Goal: Task Accomplishment & Management: Manage account settings

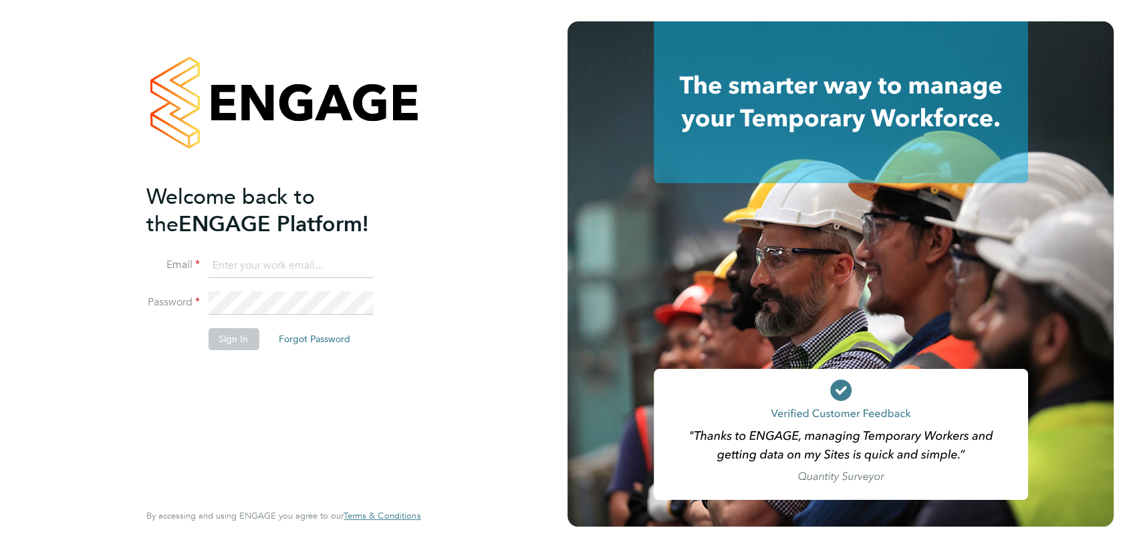
click at [267, 268] on input at bounding box center [290, 266] width 165 height 24
type input "rea.hill@abm.com"
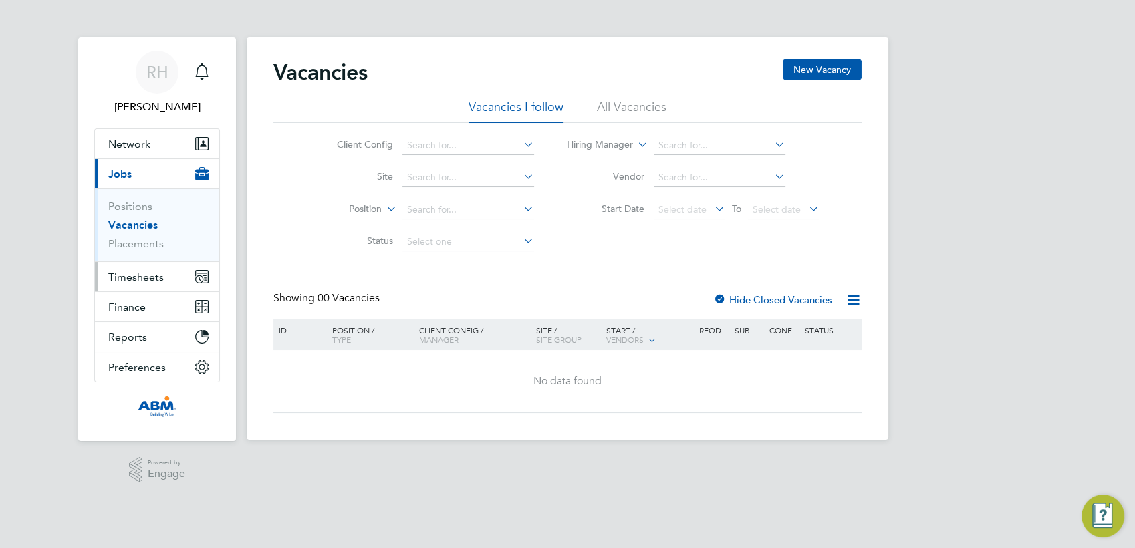
click at [150, 274] on span "Timesheets" at bounding box center [135, 277] width 55 height 13
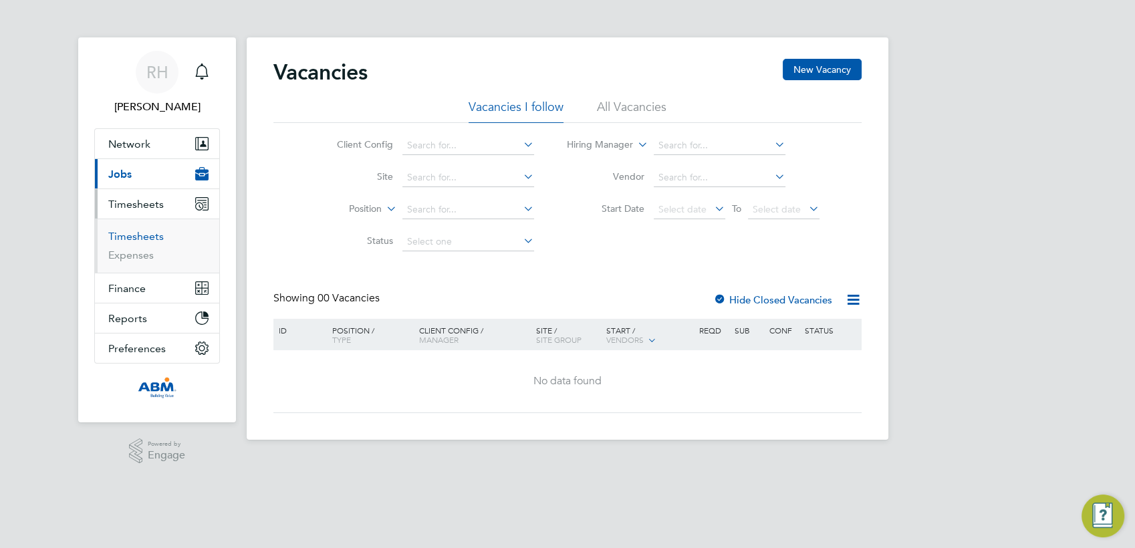
click at [146, 234] on link "Timesheets" at bounding box center [135, 236] width 55 height 13
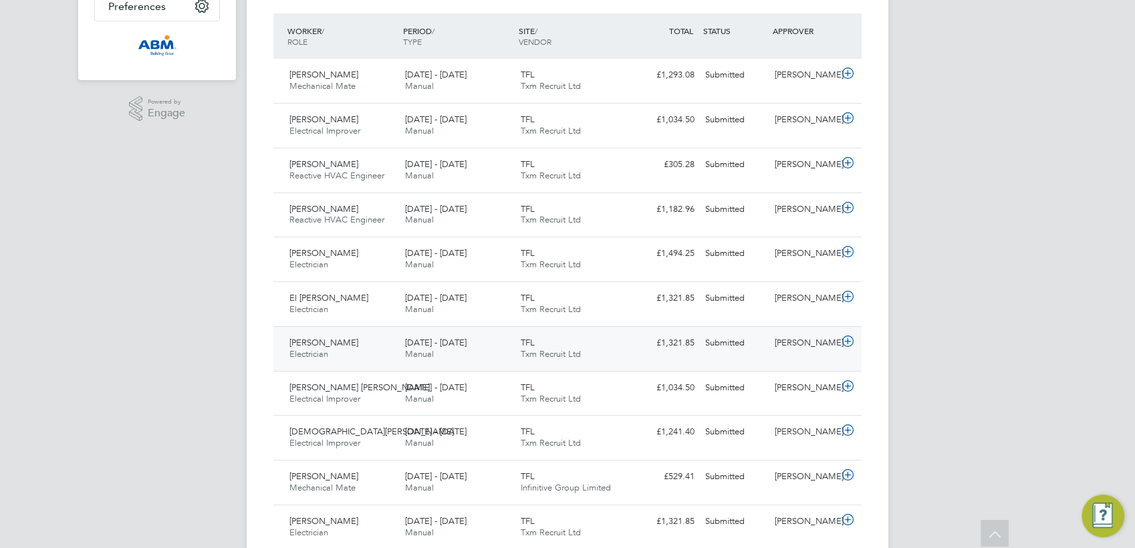
scroll to position [316, 0]
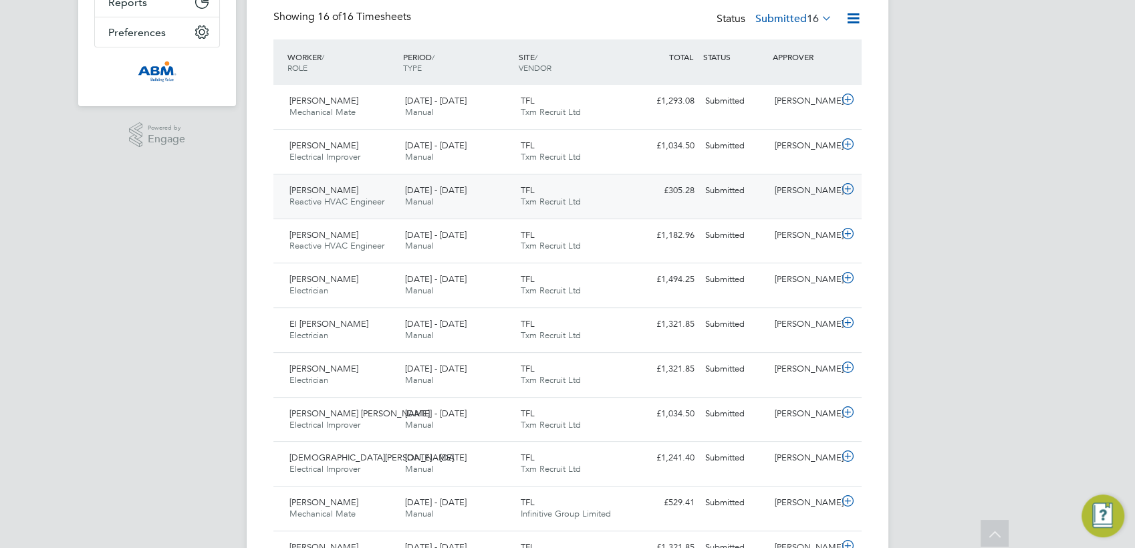
click at [851, 190] on icon at bounding box center [848, 189] width 17 height 11
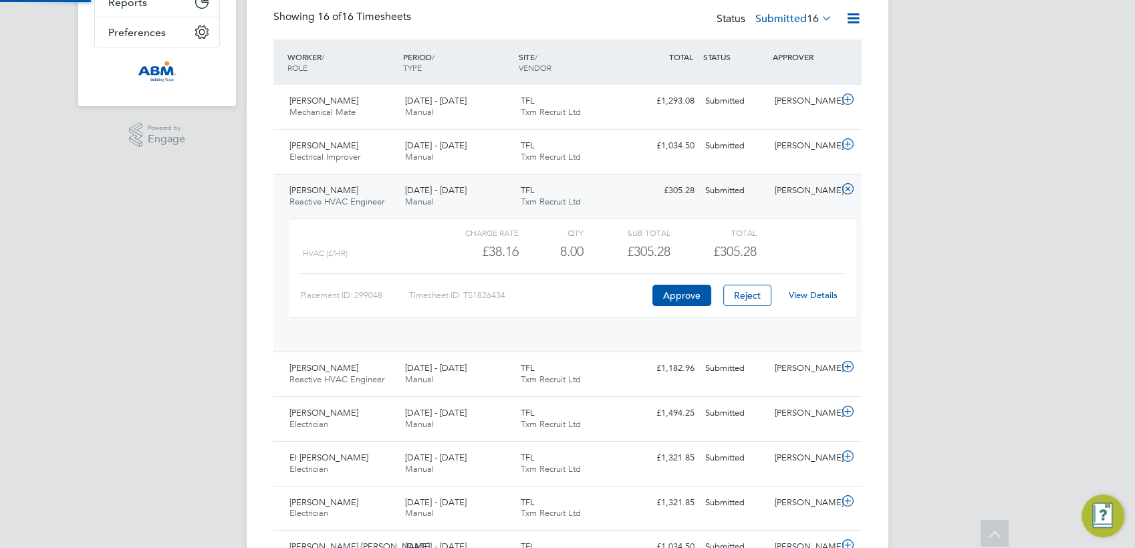
scroll to position [23, 130]
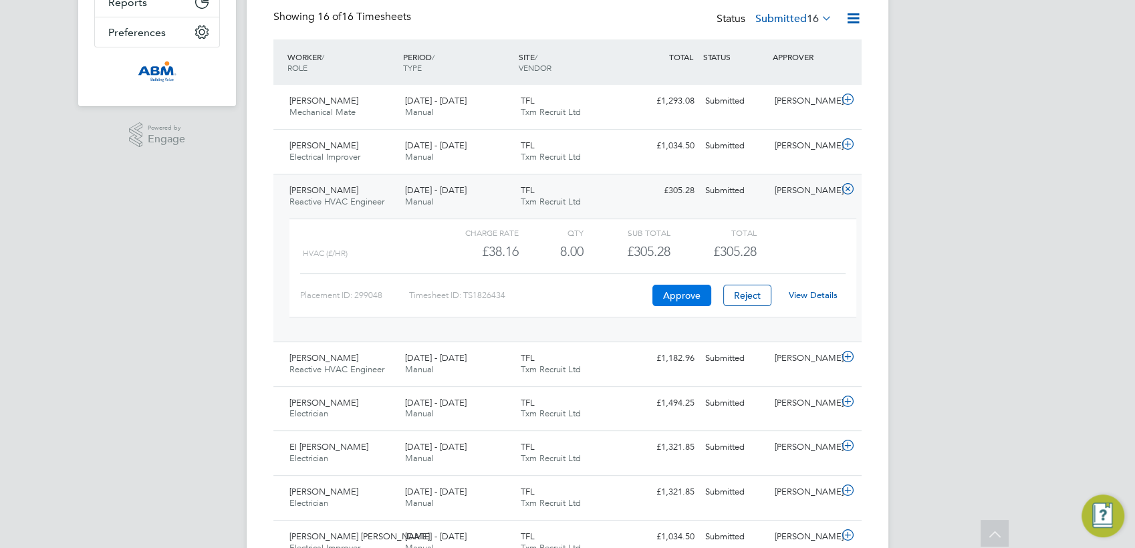
click at [683, 303] on button "Approve" at bounding box center [682, 295] width 59 height 21
click at [670, 294] on button "Approve" at bounding box center [682, 295] width 59 height 21
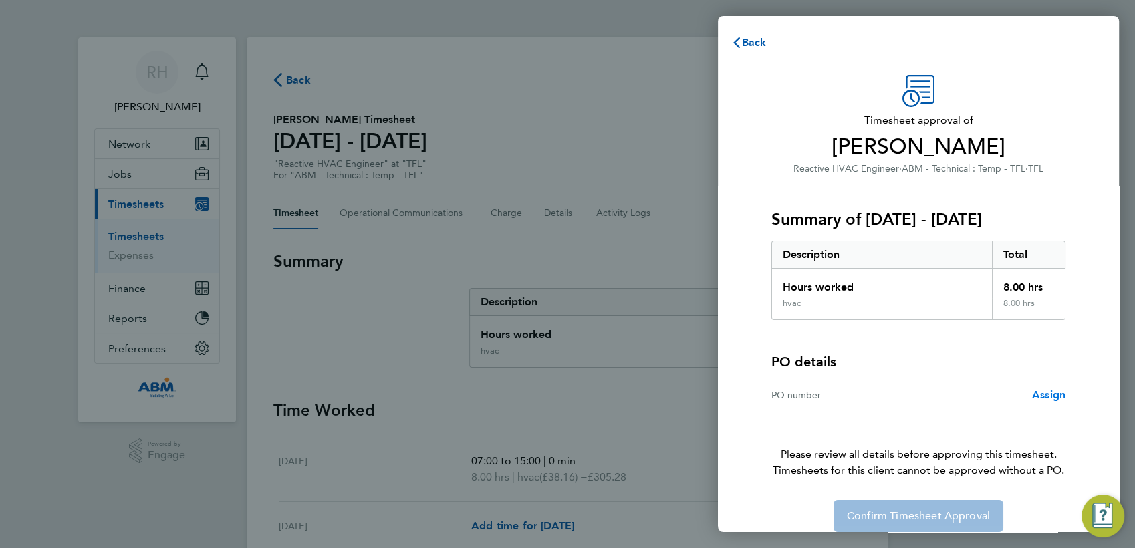
click at [1047, 397] on span "Assign" at bounding box center [1048, 394] width 33 height 13
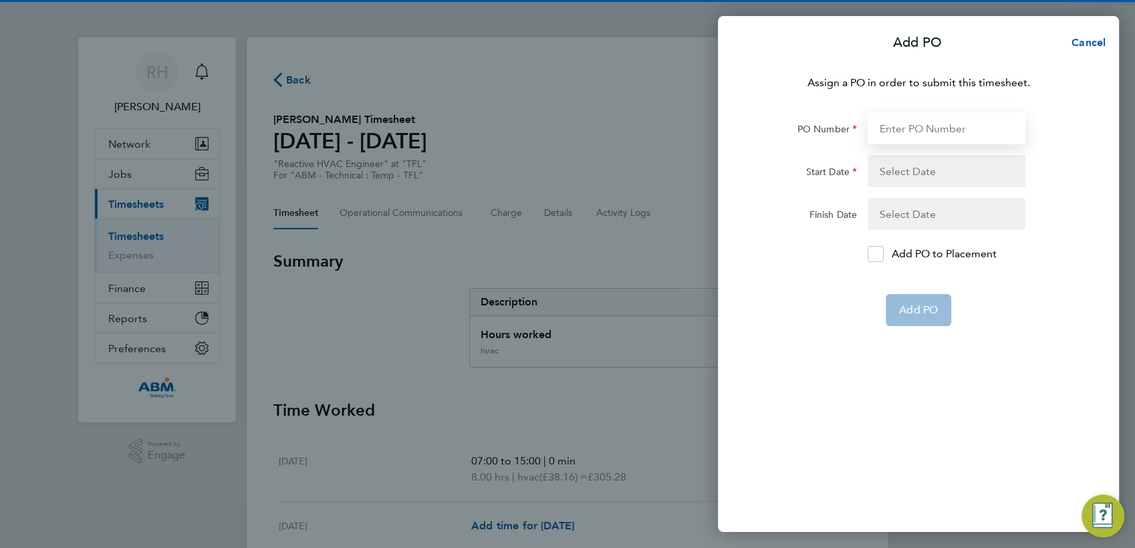
click at [913, 132] on input "PO Number" at bounding box center [947, 128] width 158 height 32
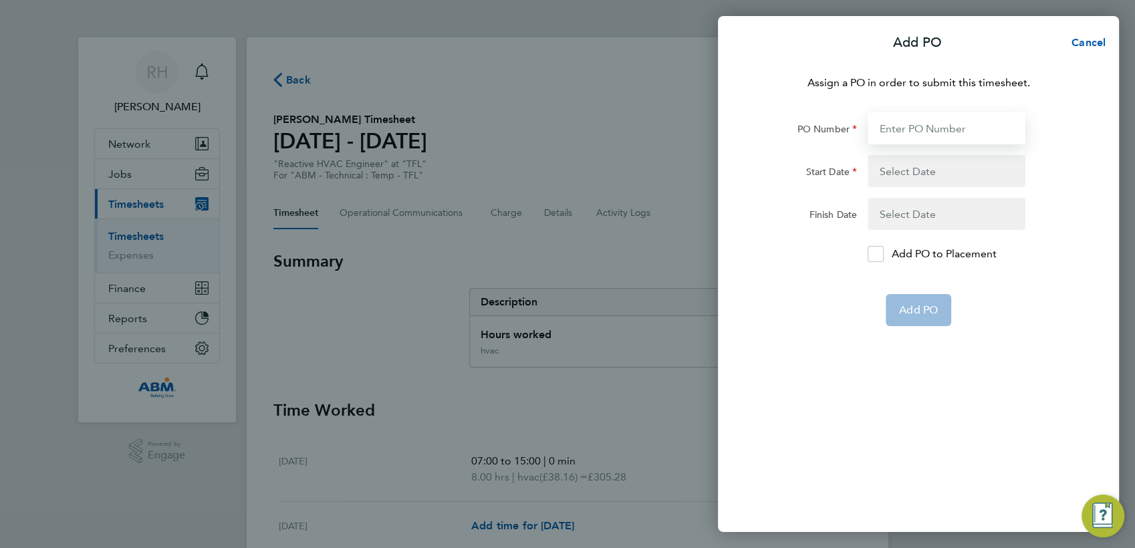
paste input "646906"
type input "646906"
click at [921, 173] on button "button" at bounding box center [947, 171] width 158 height 32
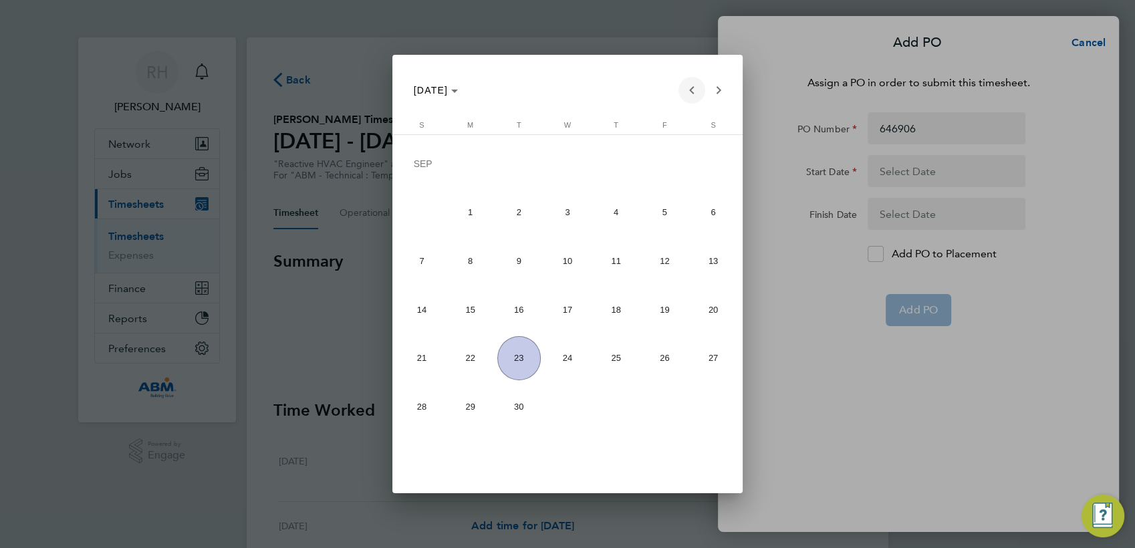
click at [685, 94] on span "Previous month" at bounding box center [692, 90] width 27 height 27
click at [715, 213] on span "9" at bounding box center [712, 215] width 43 height 43
type input "09 Aug 25"
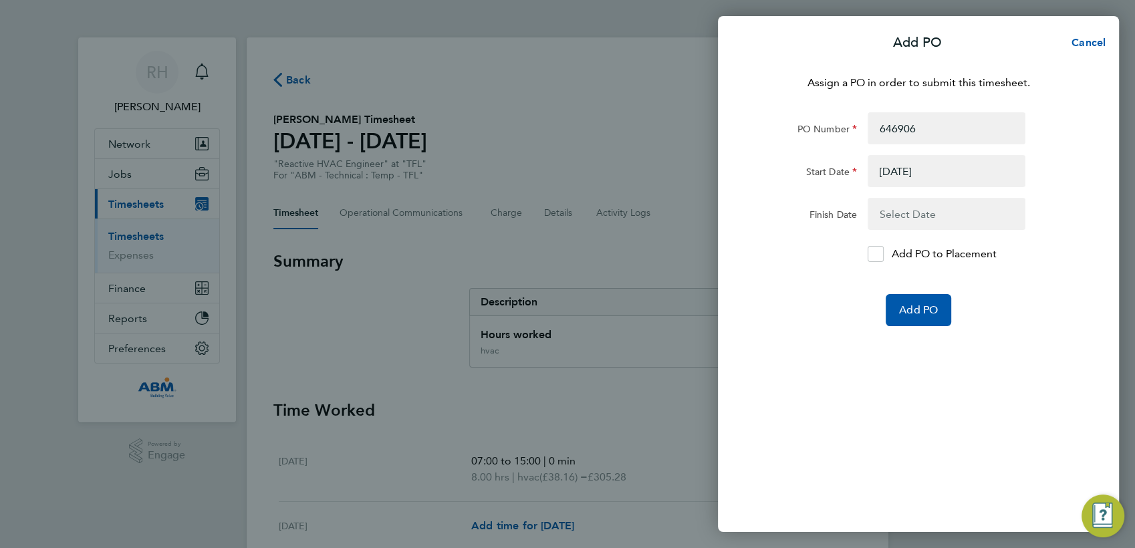
click at [893, 218] on button "button" at bounding box center [947, 214] width 158 height 32
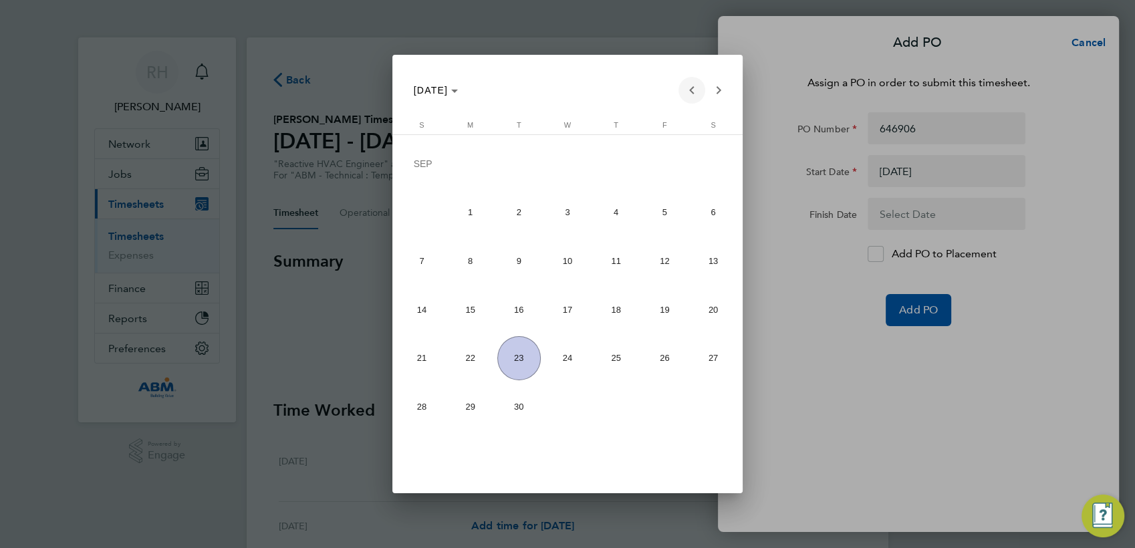
click at [689, 93] on span "Previous month" at bounding box center [692, 90] width 27 height 27
click at [667, 262] on span "15" at bounding box center [664, 264] width 43 height 43
type input "15 Aug 25"
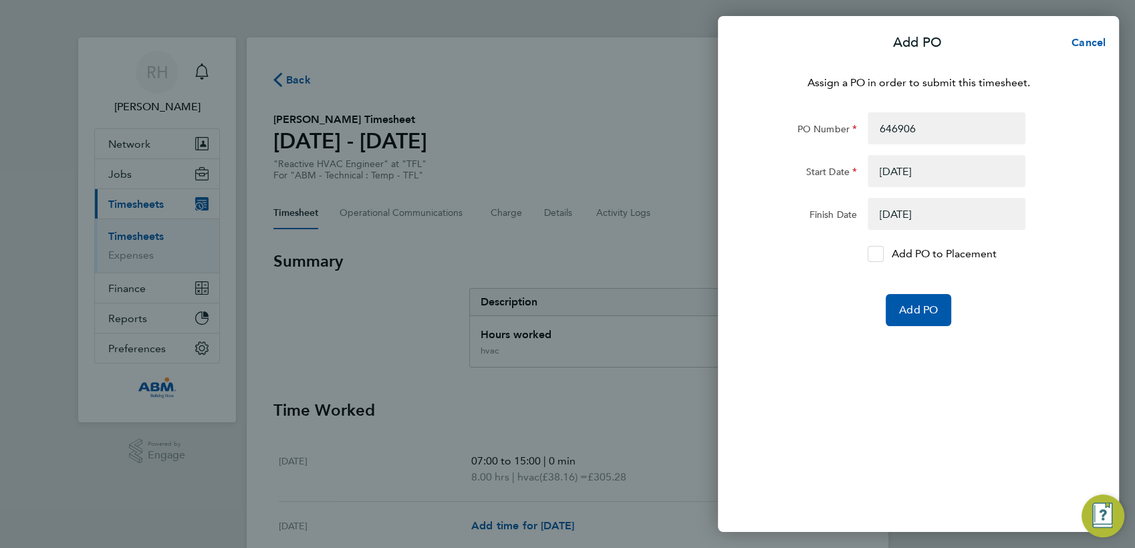
click at [875, 256] on icon at bounding box center [876, 254] width 10 height 9
click at [881, 254] on input "Add PO to Placement" at bounding box center [881, 254] width 0 height 0
click at [913, 312] on span "Add PO" at bounding box center [918, 310] width 39 height 13
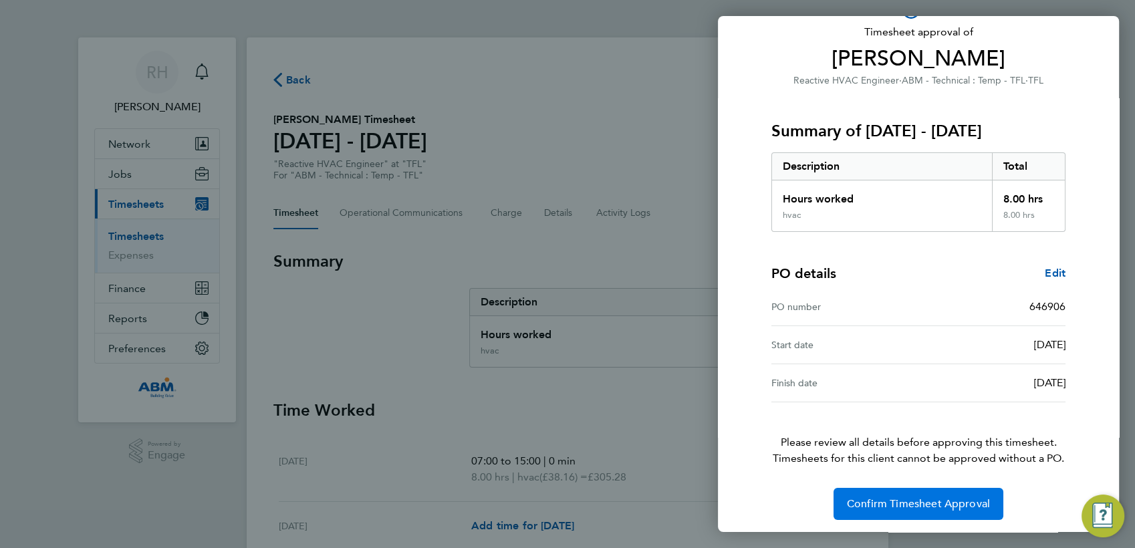
scroll to position [91, 0]
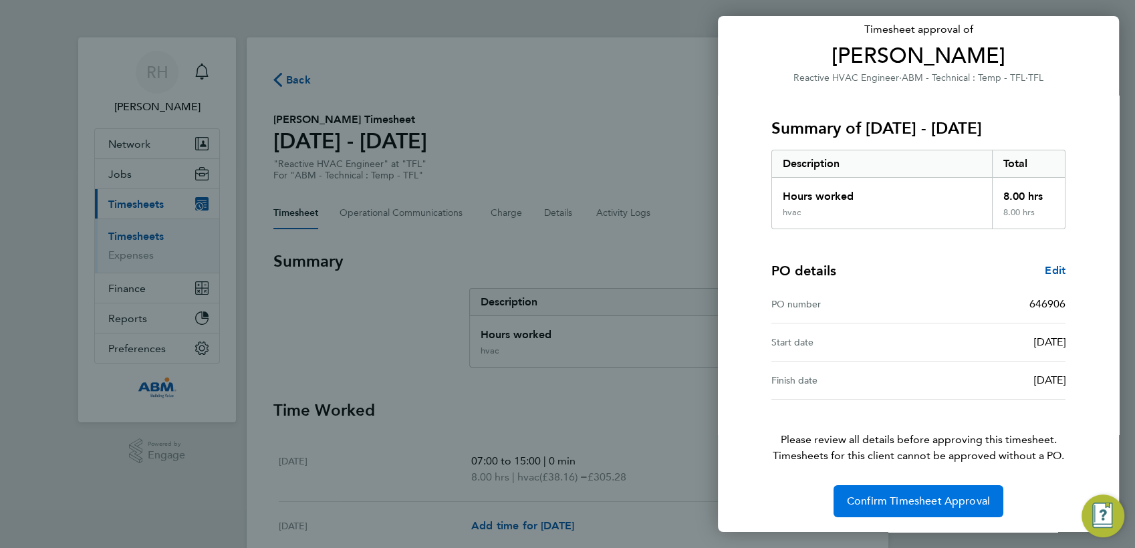
click at [875, 502] on span "Confirm Timesheet Approval" at bounding box center [918, 501] width 143 height 13
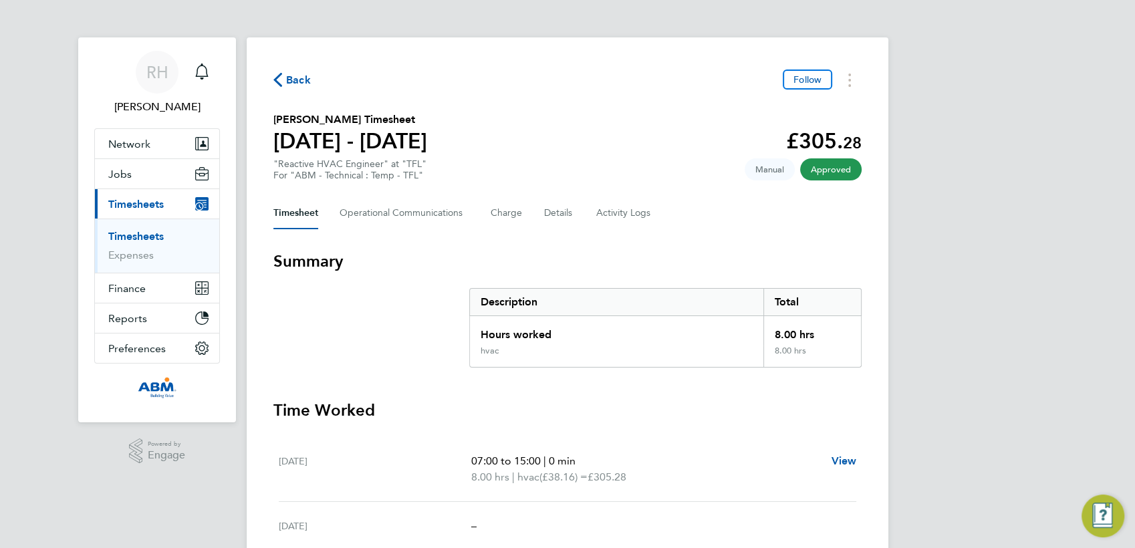
click at [295, 81] on span "Back" at bounding box center [298, 80] width 25 height 16
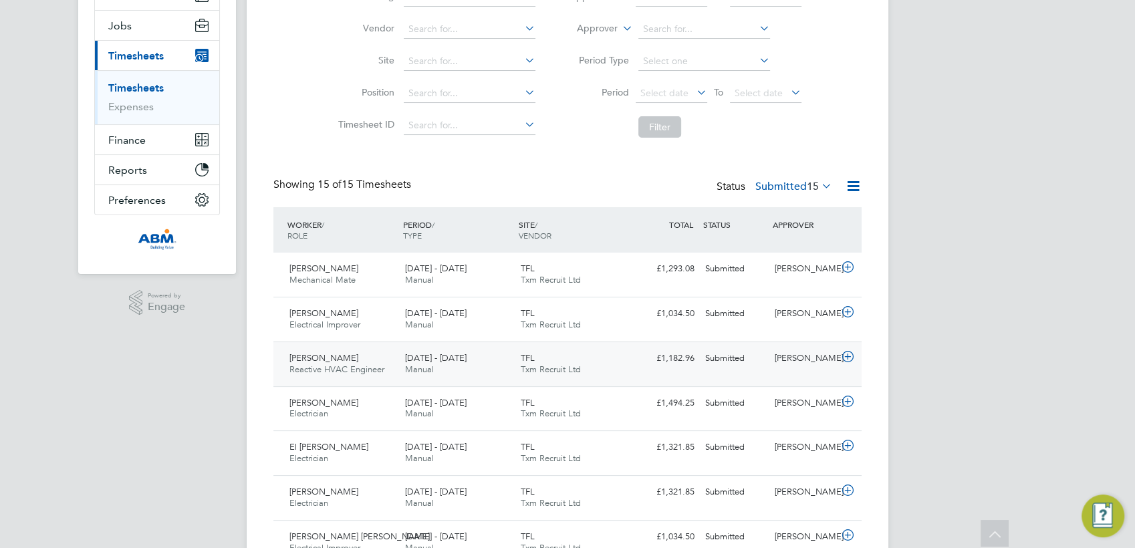
click at [849, 355] on icon at bounding box center [848, 357] width 17 height 11
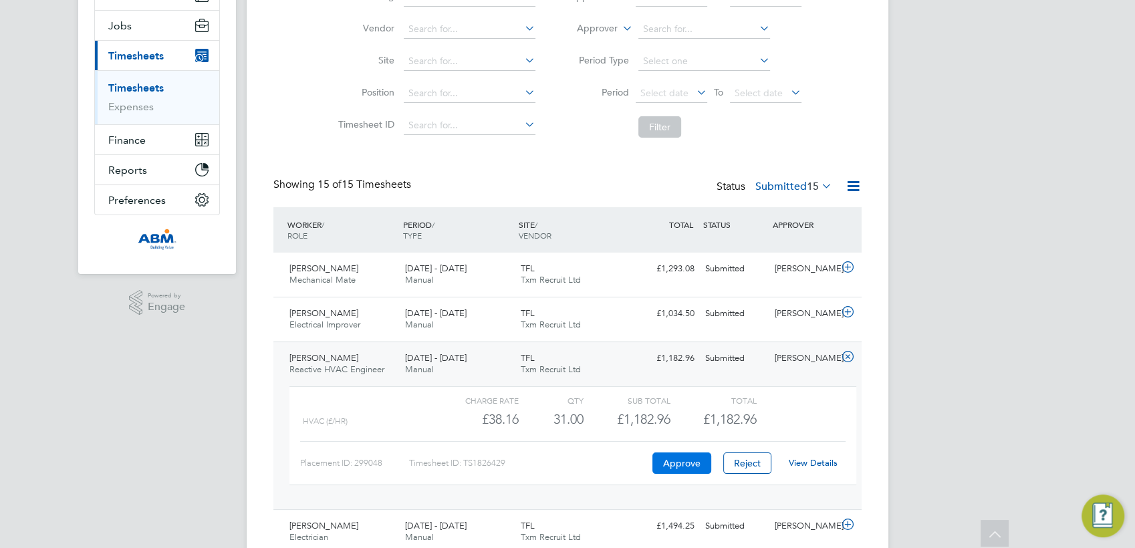
click at [685, 461] on button "Approve" at bounding box center [682, 463] width 59 height 21
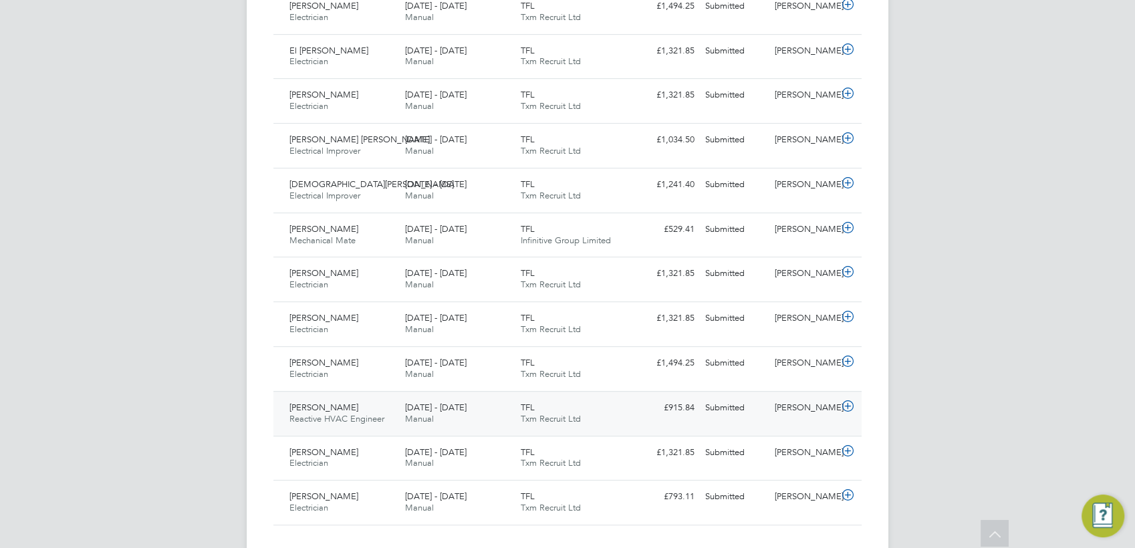
click at [850, 409] on icon at bounding box center [848, 406] width 17 height 11
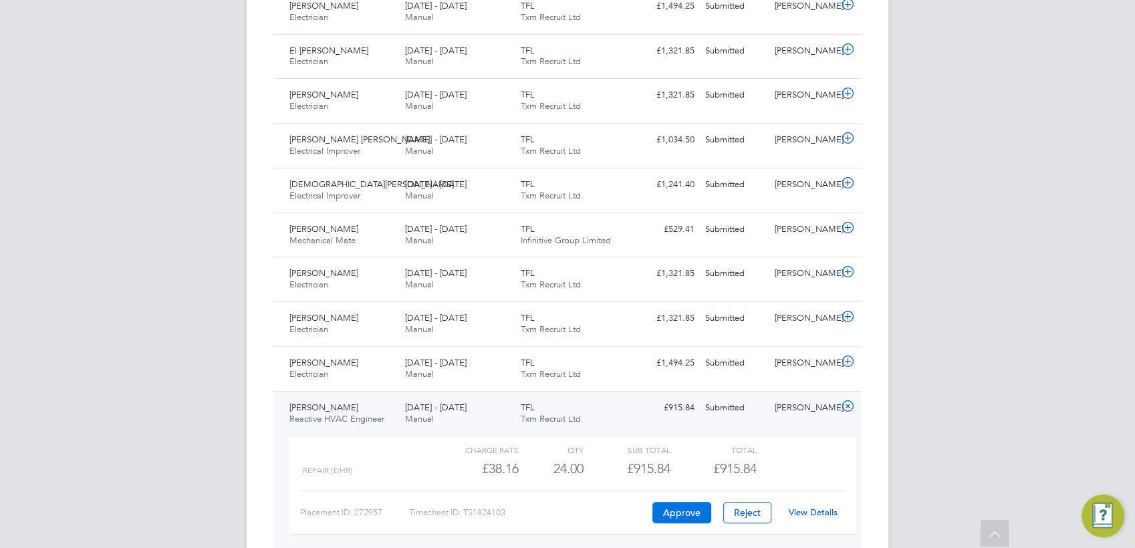
click at [675, 516] on button "Approve" at bounding box center [682, 512] width 59 height 21
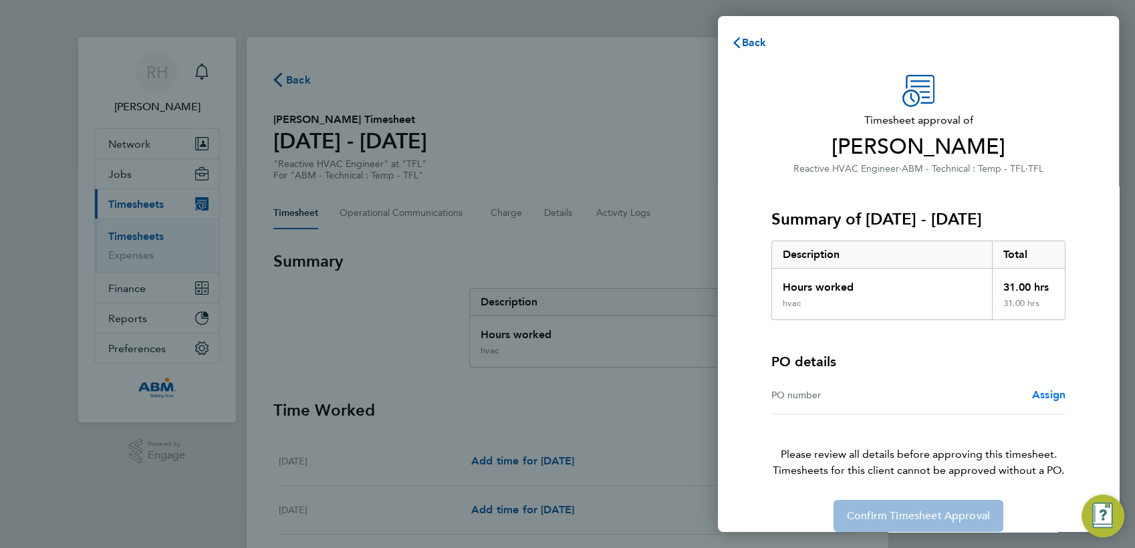
click at [1051, 395] on span "Assign" at bounding box center [1048, 394] width 33 height 13
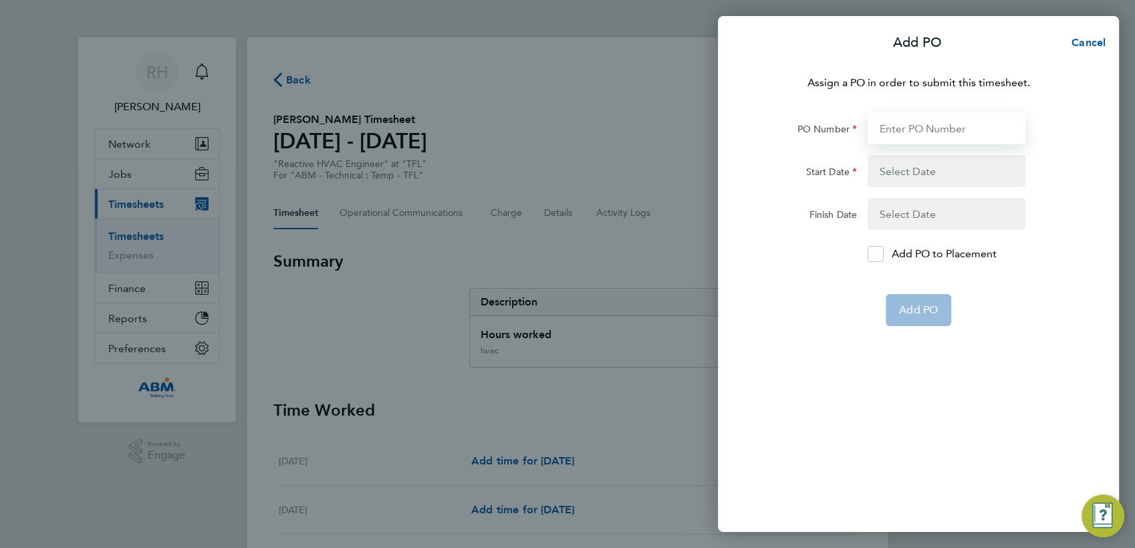
click at [899, 127] on input "PO Number" at bounding box center [947, 128] width 158 height 32
paste input "646906"
type input "646906"
type input "09 Aug 25"
type input "15 Aug 25"
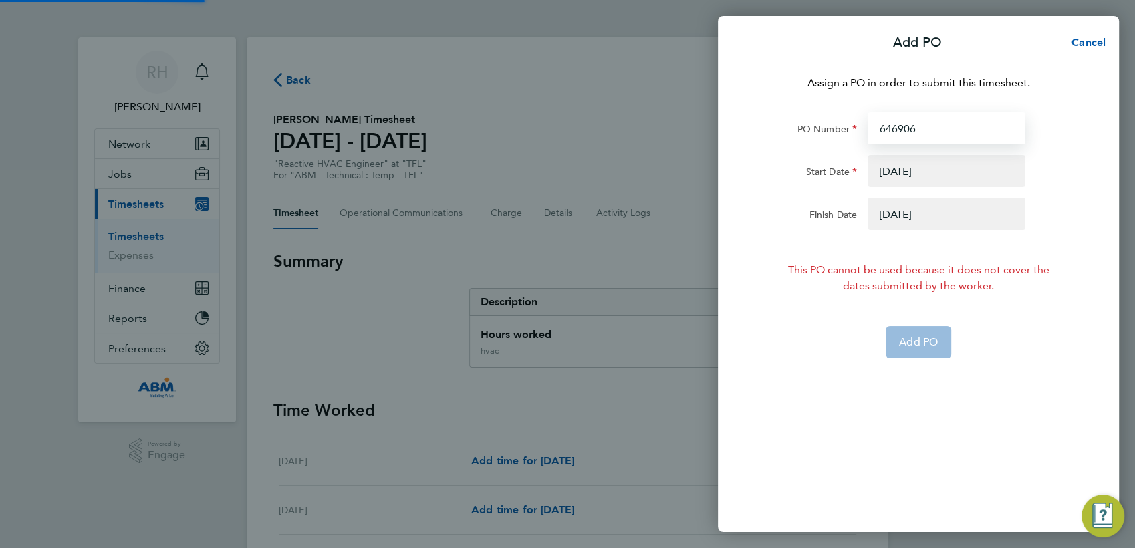
type input "646906"
click at [904, 175] on button "button" at bounding box center [947, 171] width 158 height 32
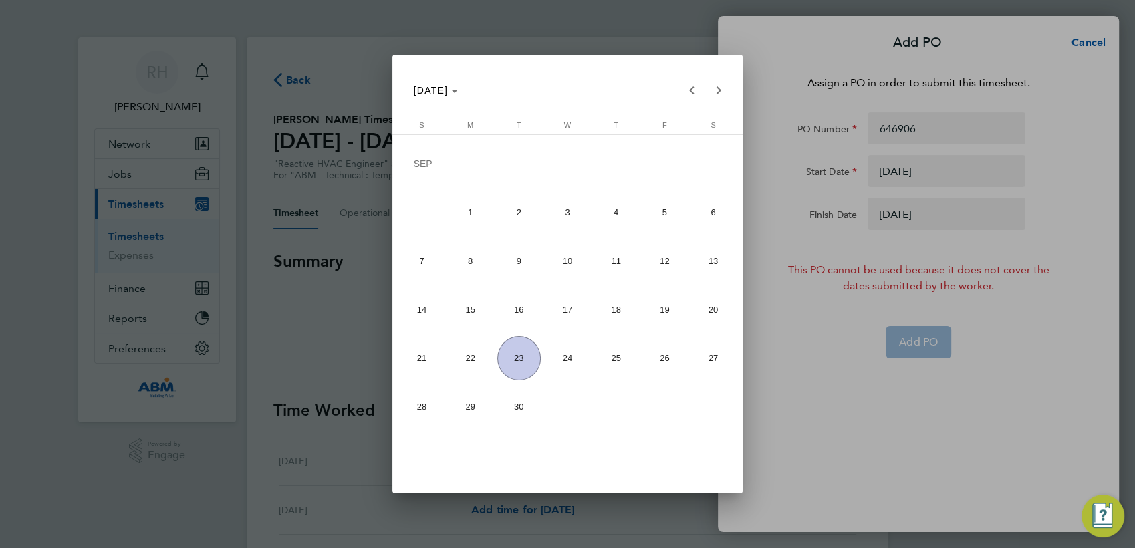
click at [705, 251] on span "13" at bounding box center [712, 260] width 43 height 43
type input "[DATE]"
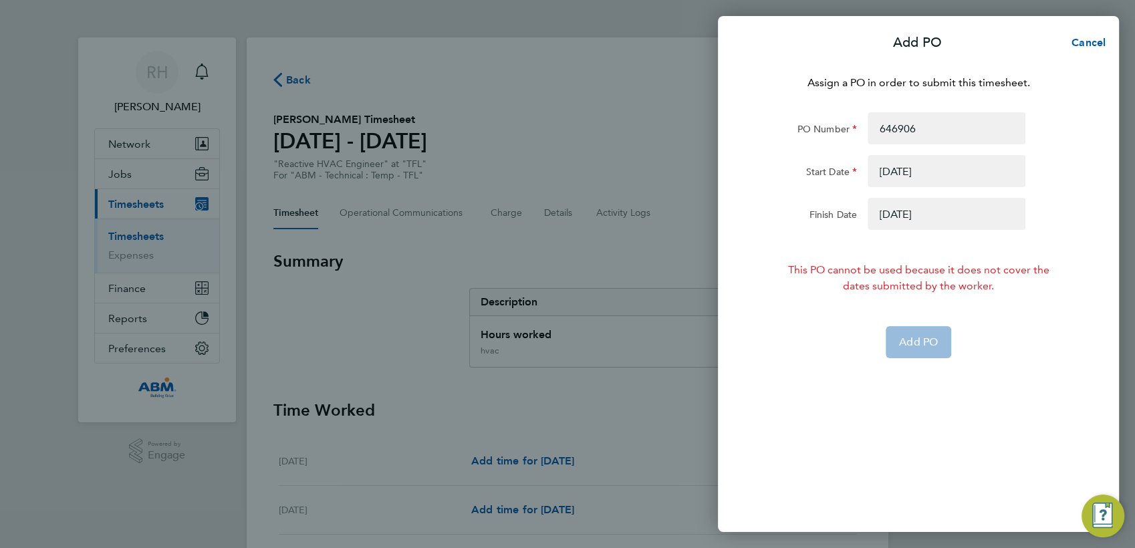
click at [889, 211] on button "button" at bounding box center [947, 214] width 158 height 32
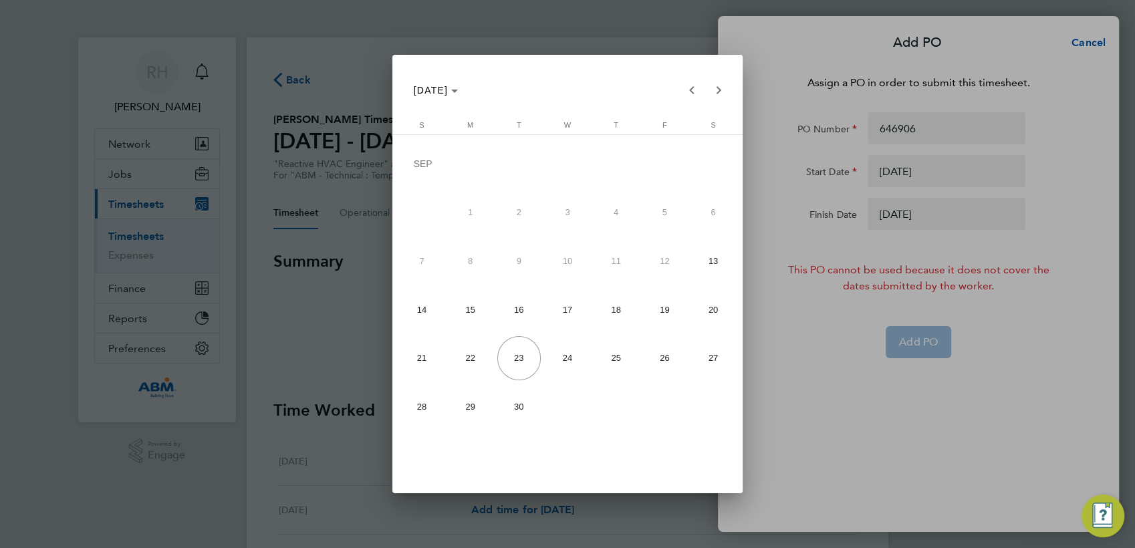
click at [653, 302] on span "19" at bounding box center [664, 309] width 43 height 43
type input "[DATE]"
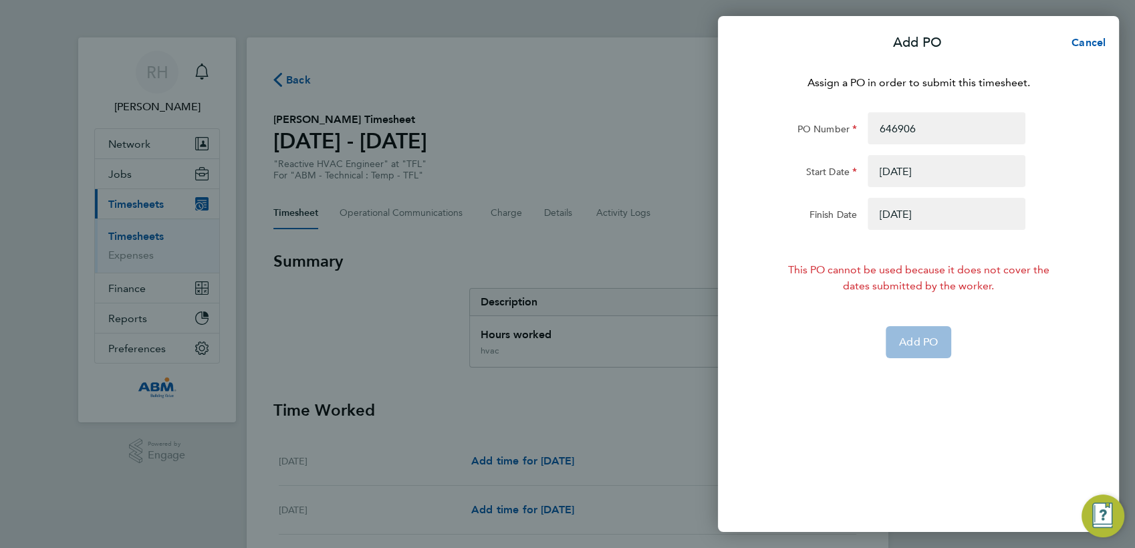
click at [909, 345] on app-form-button "Add PO" at bounding box center [919, 342] width 66 height 32
click at [1082, 41] on span "Cancel" at bounding box center [1087, 42] width 38 height 13
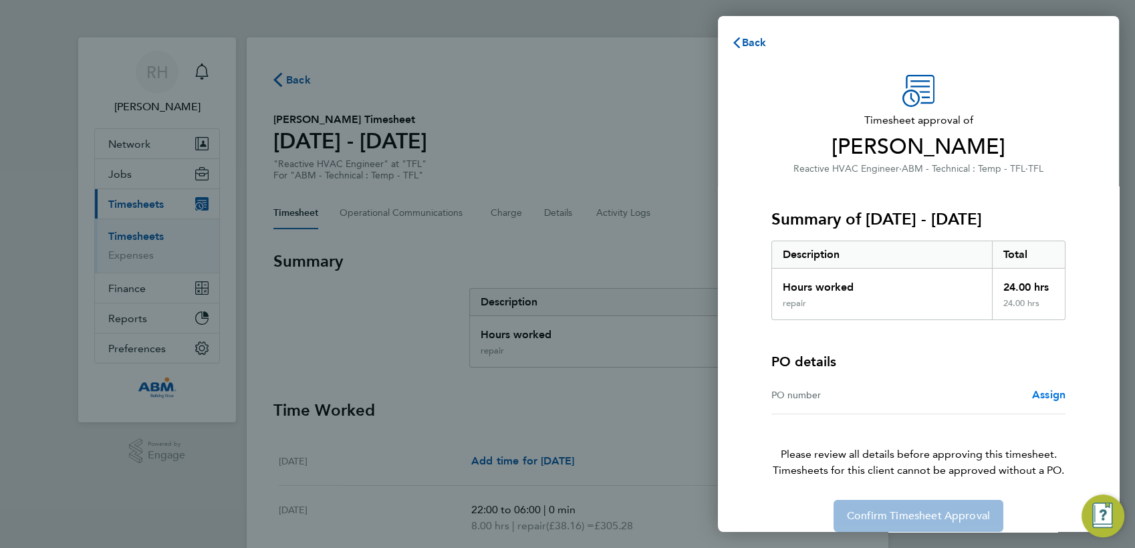
click at [1048, 394] on span "Assign" at bounding box center [1048, 394] width 33 height 13
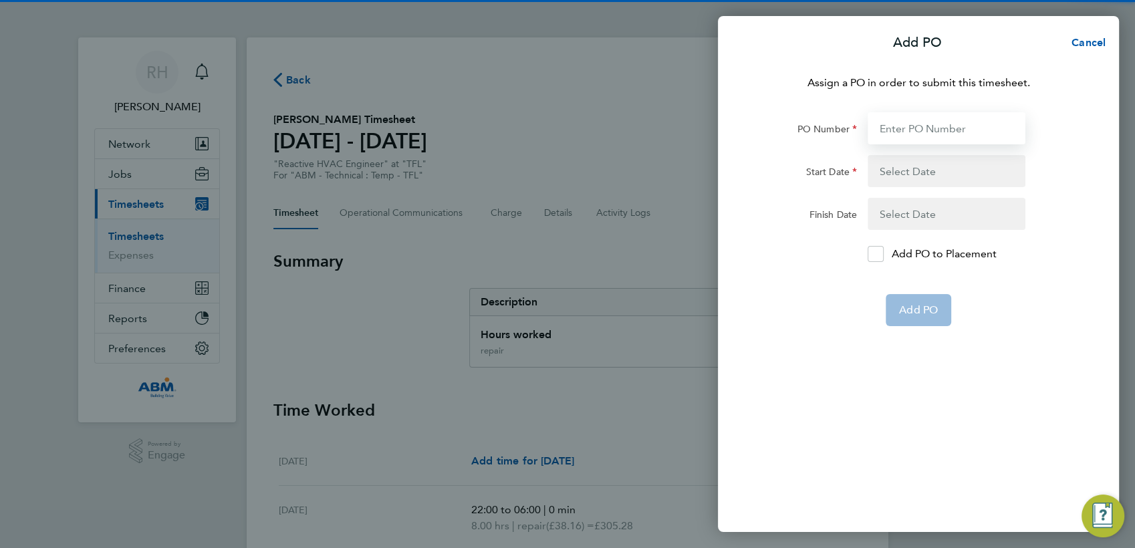
click at [925, 133] on input "PO Number" at bounding box center [947, 128] width 158 height 32
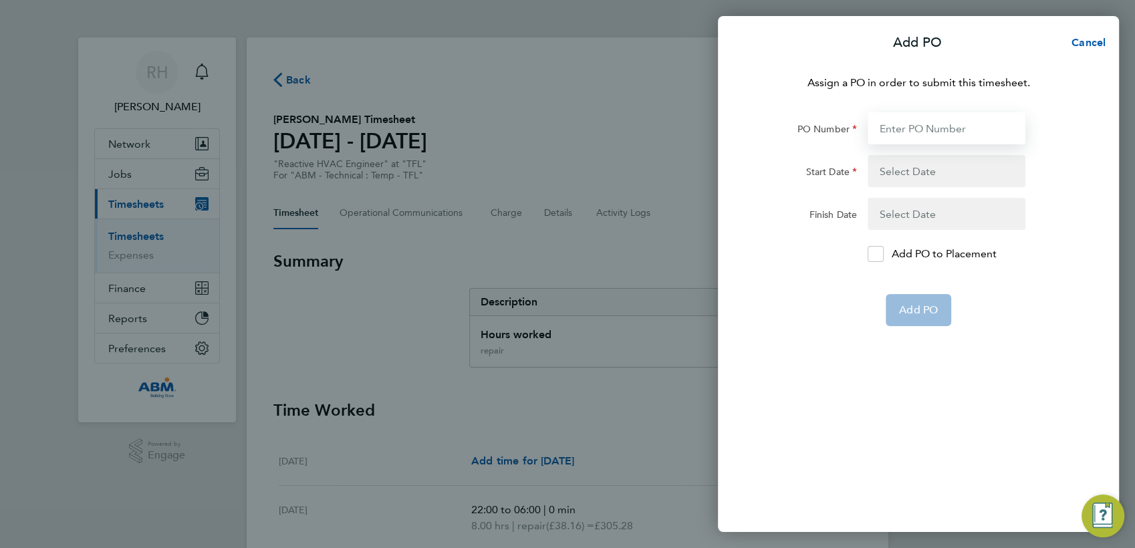
paste input "646906"
type input "646906"
type input "[DATE]"
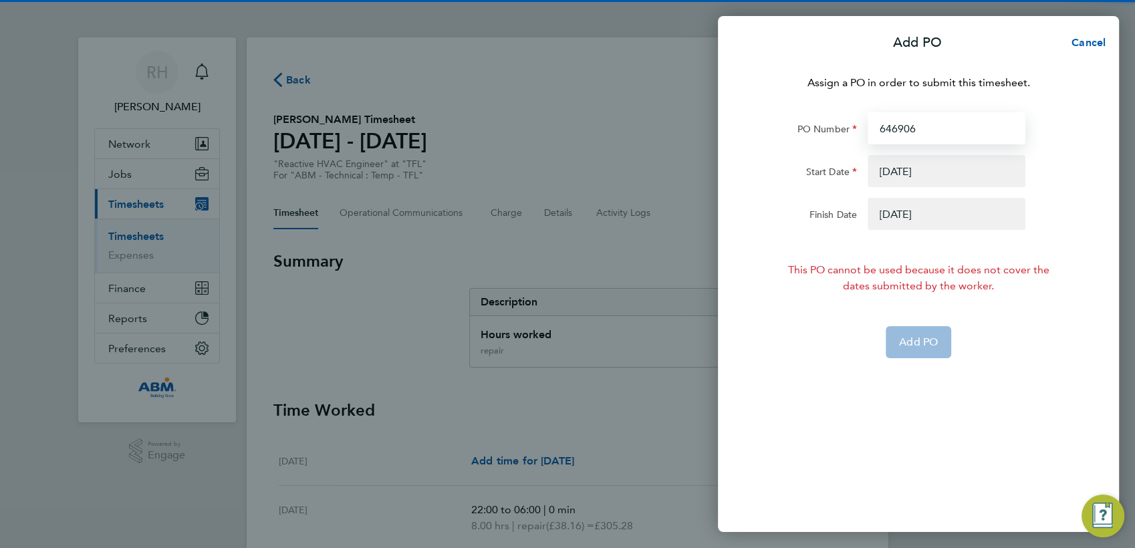
type input "646906"
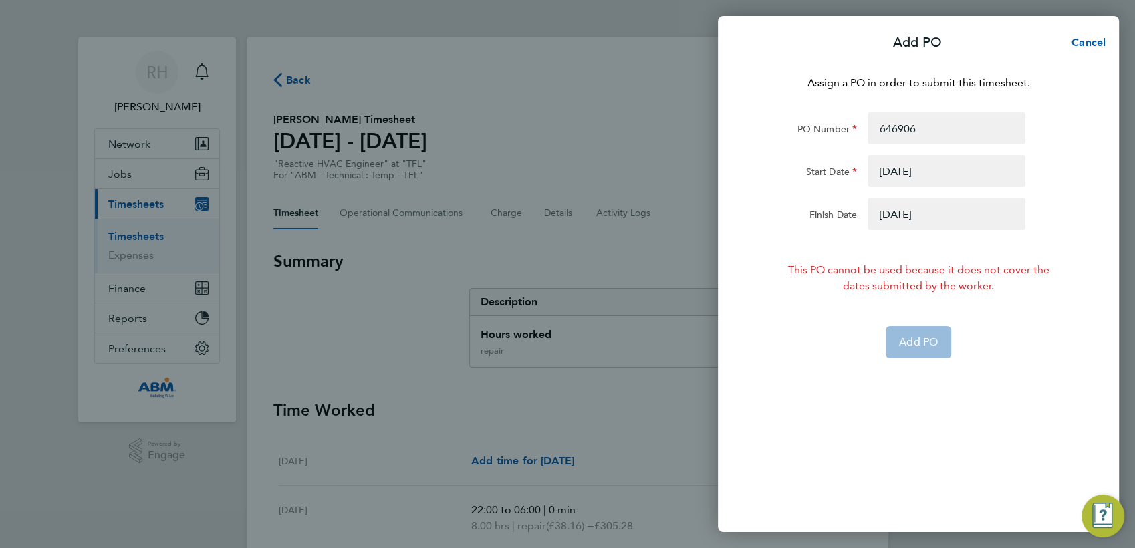
click at [904, 172] on button "button" at bounding box center [947, 171] width 158 height 32
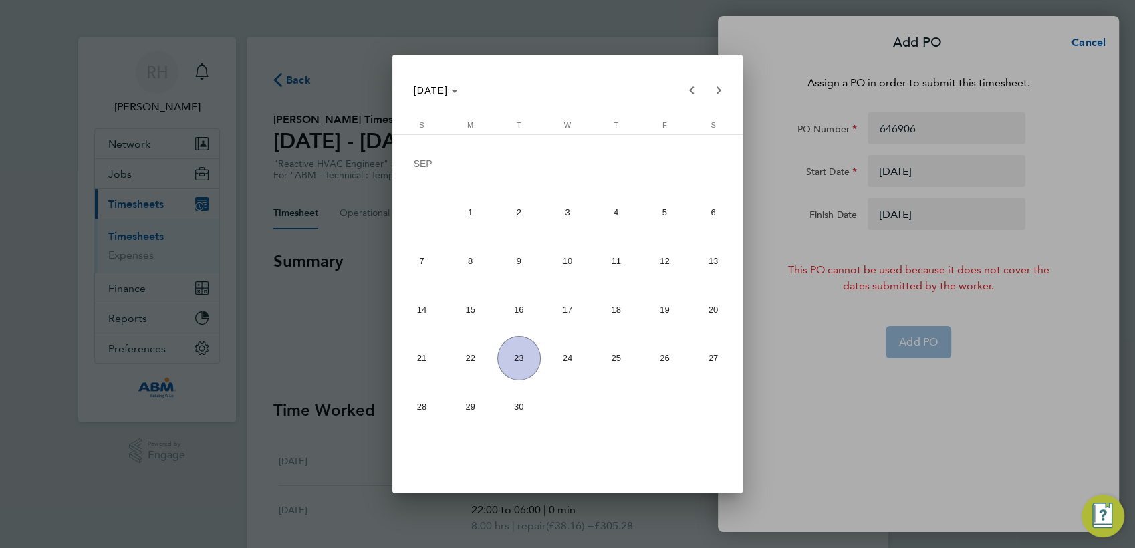
click at [717, 256] on span "13" at bounding box center [712, 260] width 43 height 43
type input "[DATE]"
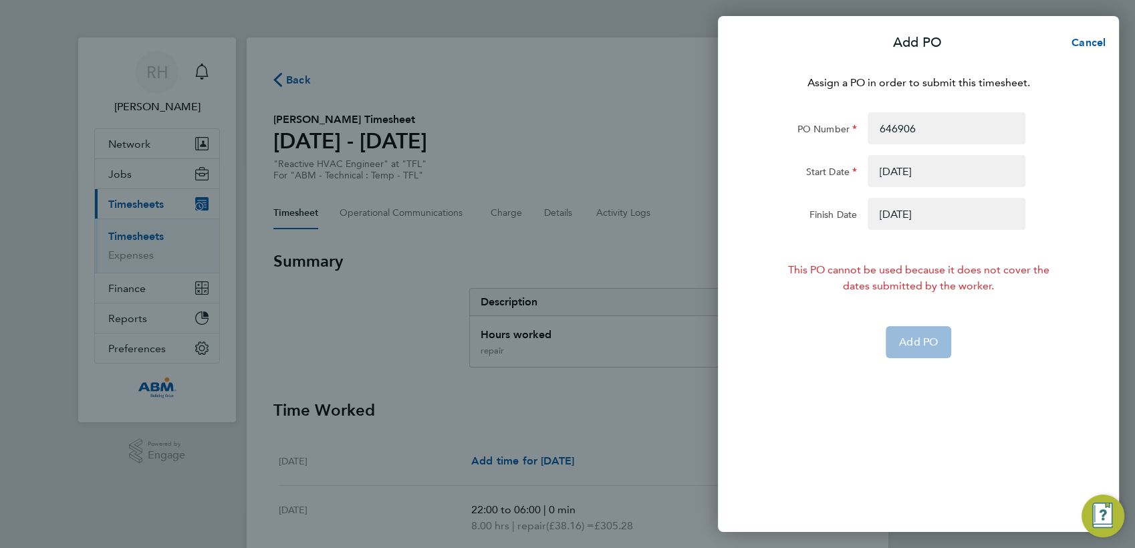
click at [913, 211] on button "button" at bounding box center [947, 214] width 158 height 32
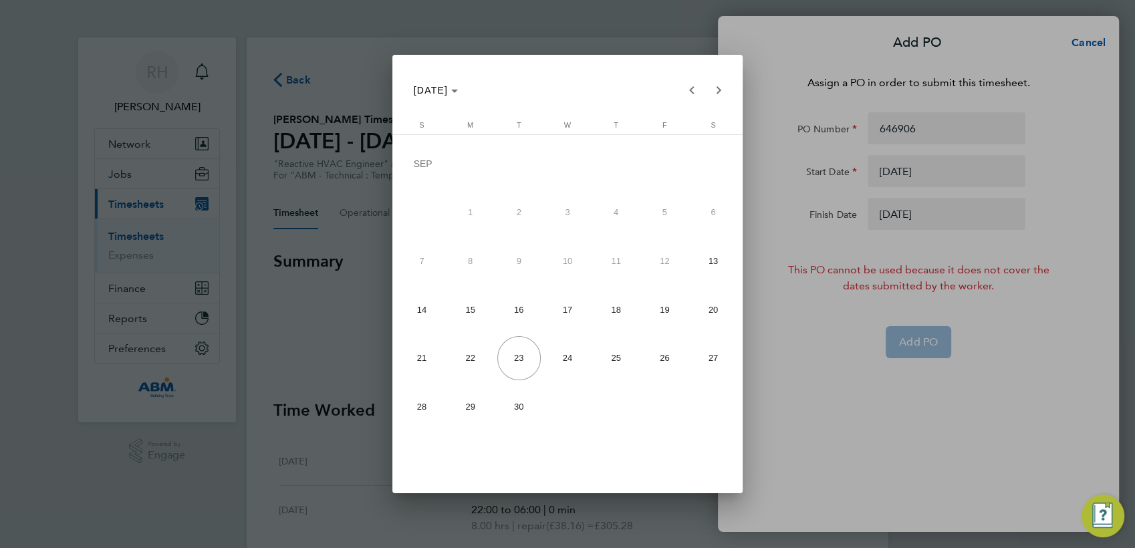
click at [669, 313] on span "19" at bounding box center [664, 309] width 43 height 43
type input "[DATE]"
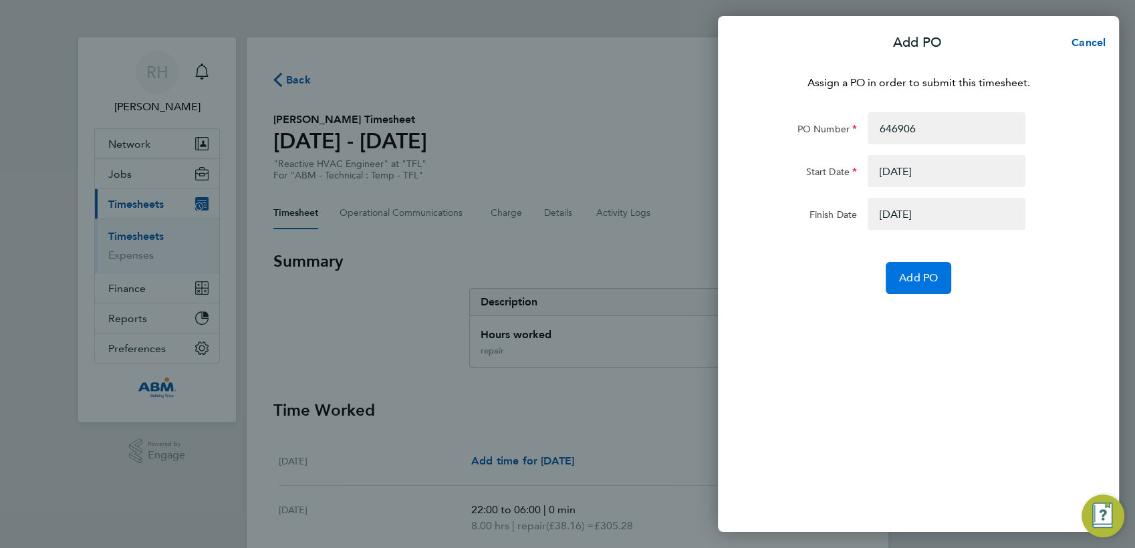
click at [919, 274] on span "Add PO" at bounding box center [918, 277] width 39 height 13
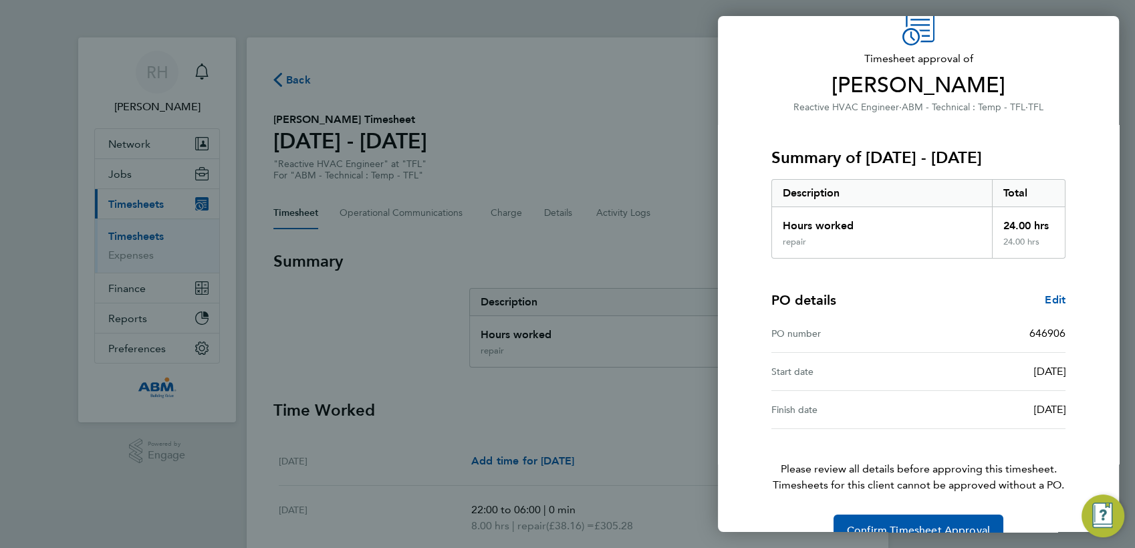
scroll to position [91, 0]
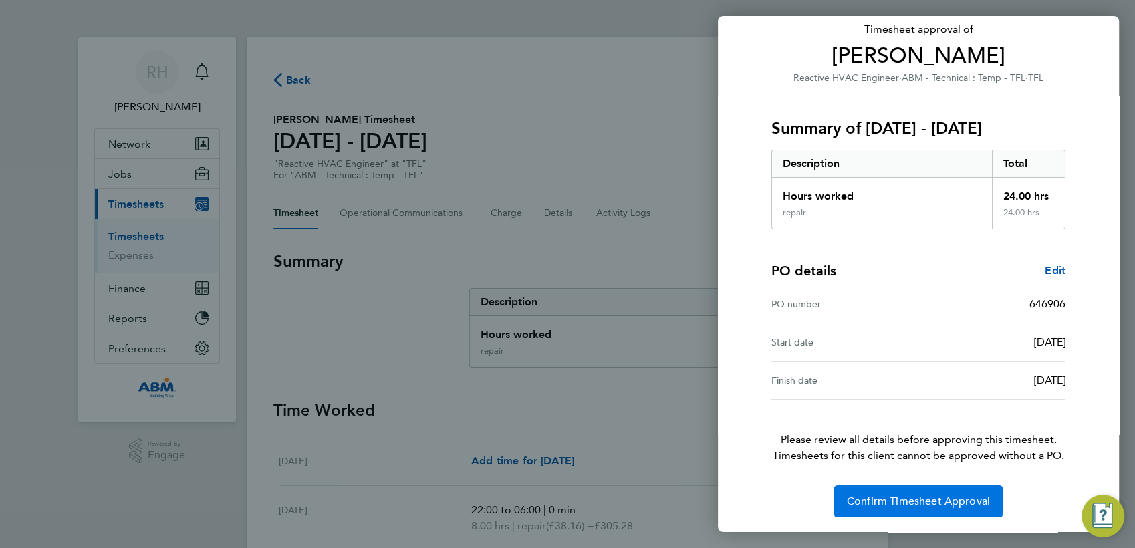
click at [936, 499] on span "Confirm Timesheet Approval" at bounding box center [918, 501] width 143 height 13
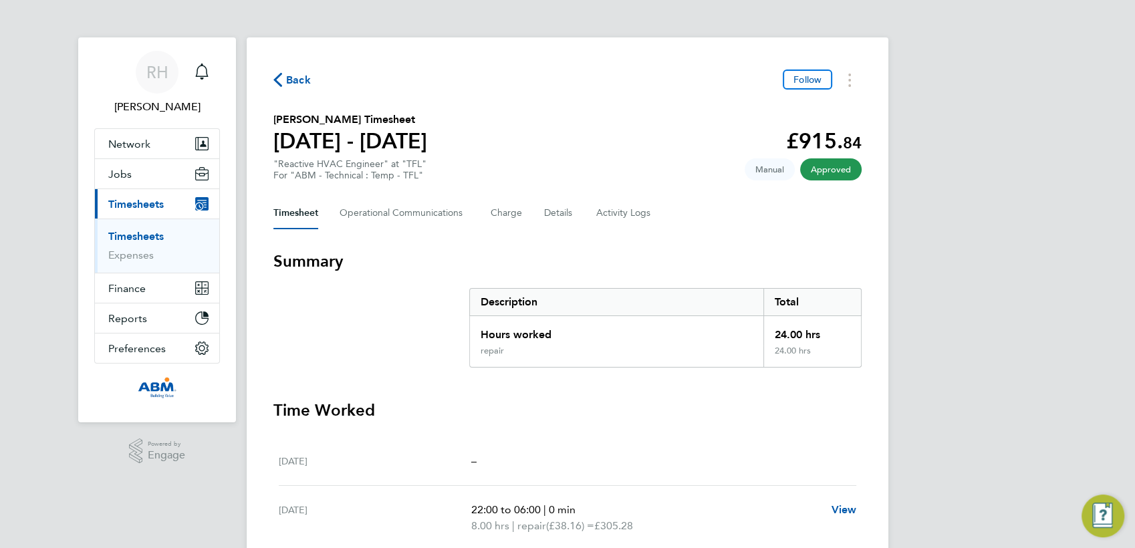
click at [299, 76] on span "Back" at bounding box center [298, 80] width 25 height 16
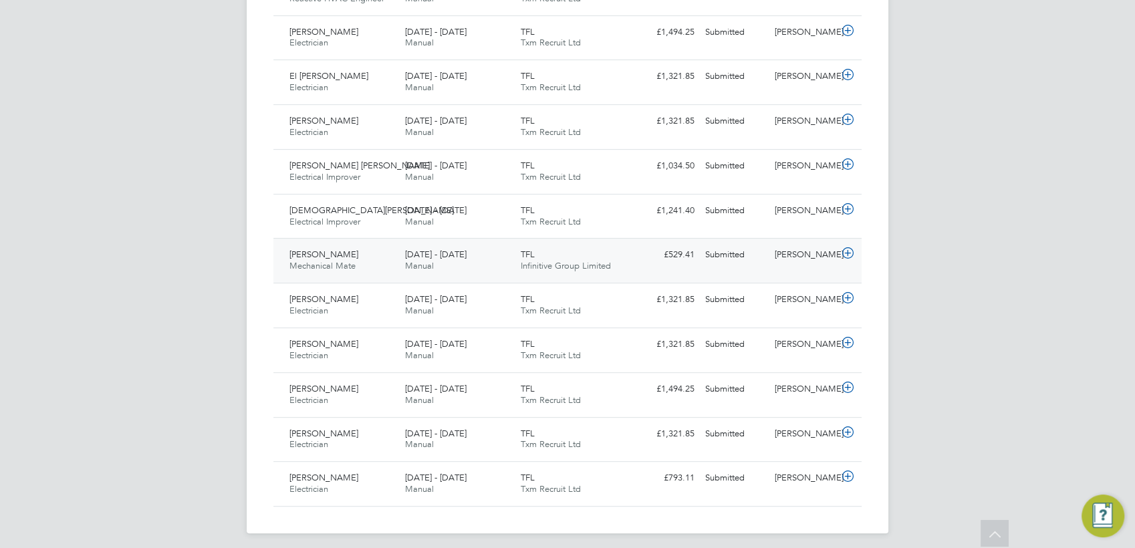
click at [849, 251] on icon at bounding box center [848, 253] width 17 height 11
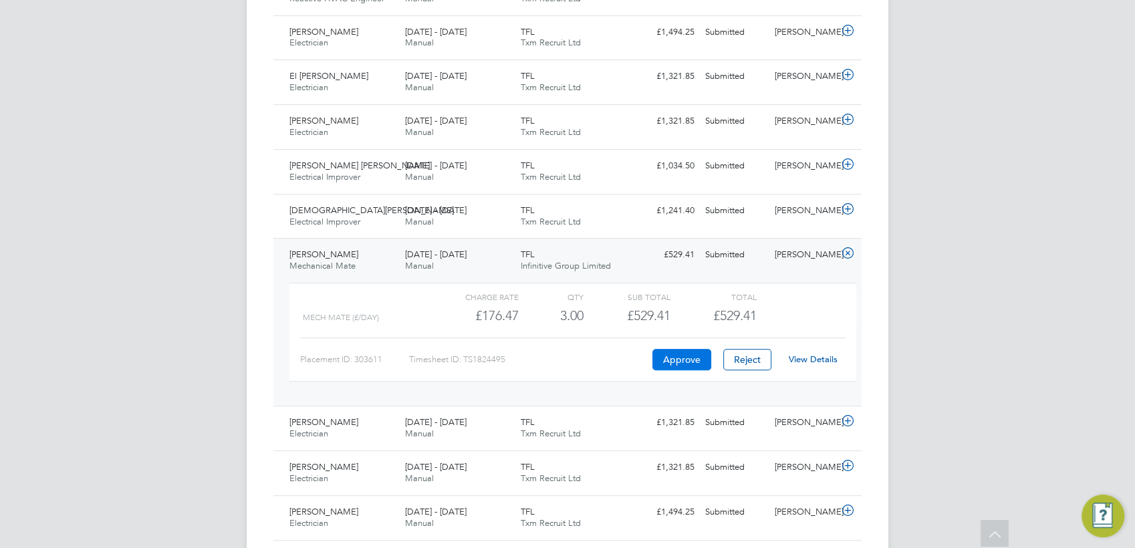
click at [689, 360] on button "Approve" at bounding box center [682, 359] width 59 height 21
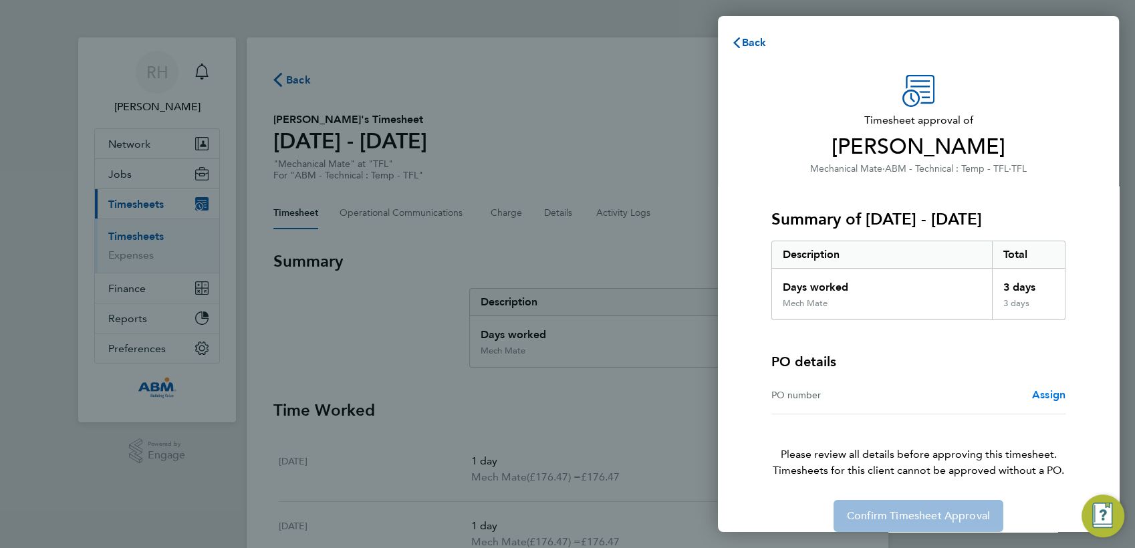
click at [1048, 397] on span "Assign" at bounding box center [1048, 394] width 33 height 13
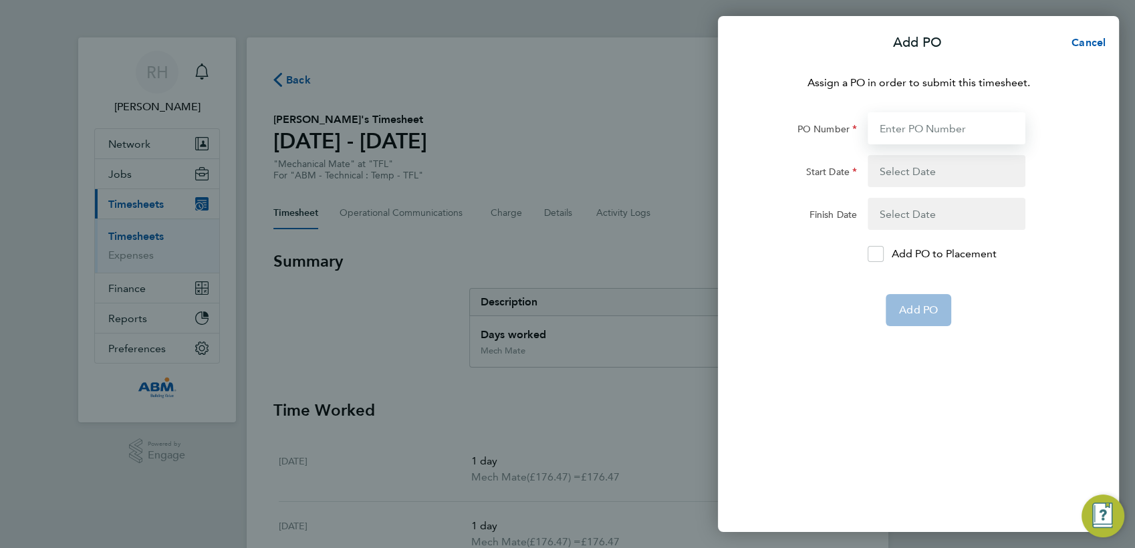
click at [895, 130] on input "PO Number" at bounding box center [947, 128] width 158 height 32
paste input "646906"
type input "646906"
type input "[DATE]"
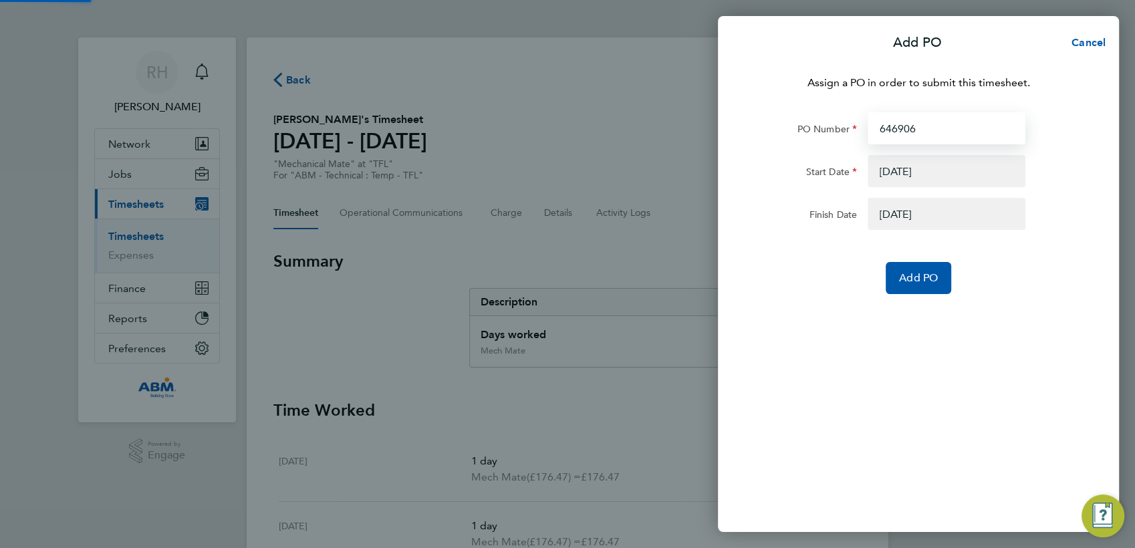
type input "646906"
click at [899, 169] on button "button" at bounding box center [947, 171] width 158 height 32
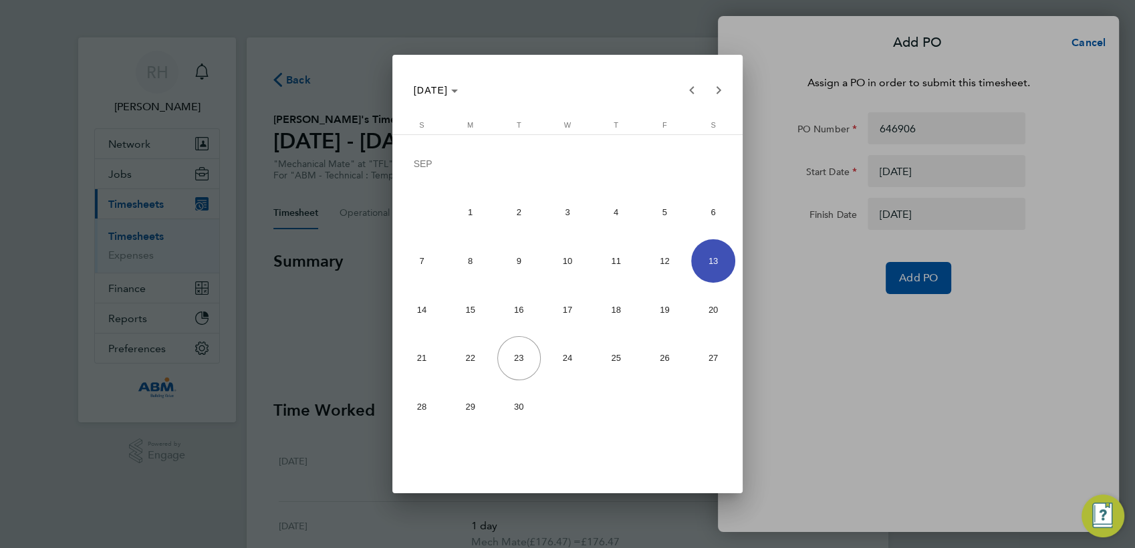
drag, startPoint x: 808, startPoint y: 335, endPoint x: 887, endPoint y: 297, distance: 88.2
click at [808, 335] on div at bounding box center [567, 274] width 1135 height 548
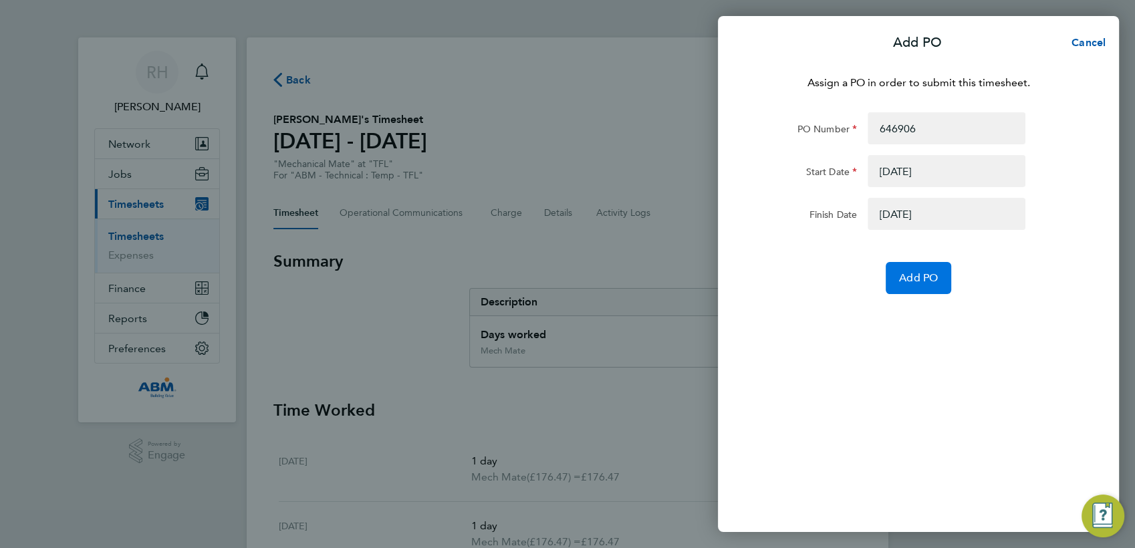
click at [893, 275] on button "Add PO" at bounding box center [919, 278] width 66 height 32
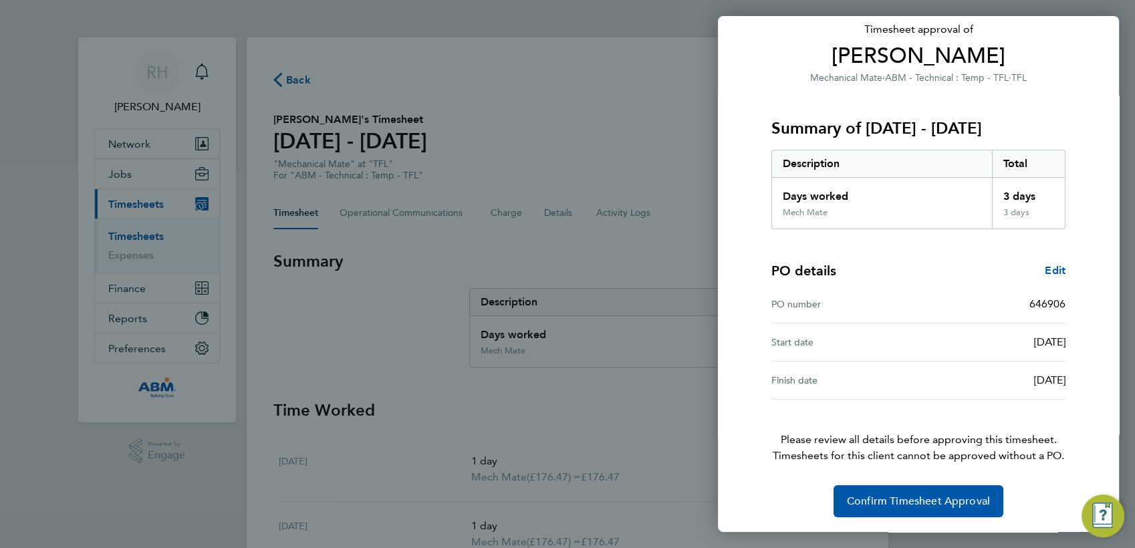
scroll to position [91, 0]
click at [912, 499] on span "Confirm Timesheet Approval" at bounding box center [918, 501] width 143 height 13
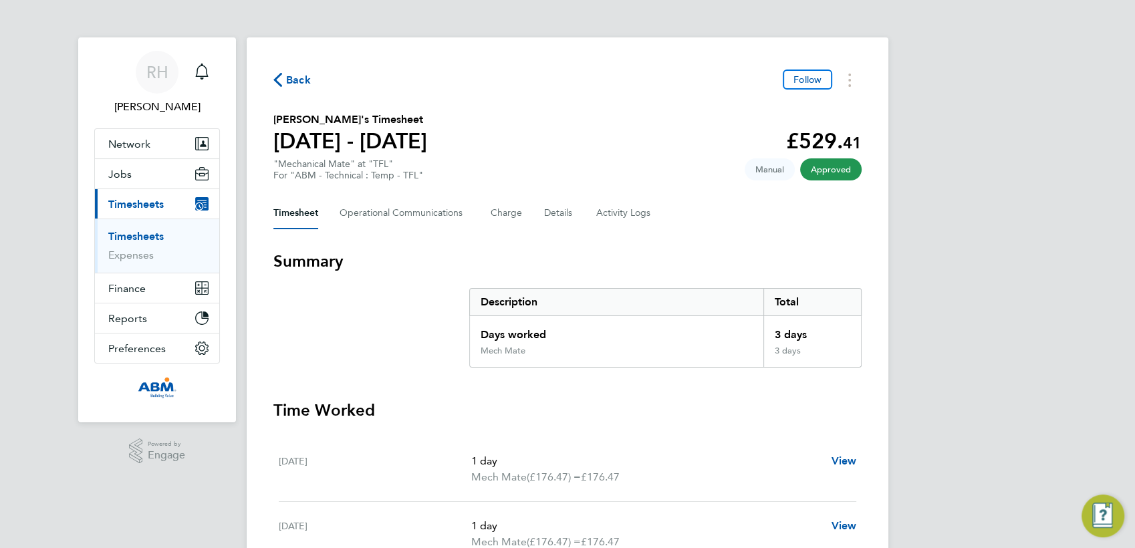
click at [295, 76] on span "Back" at bounding box center [298, 80] width 25 height 16
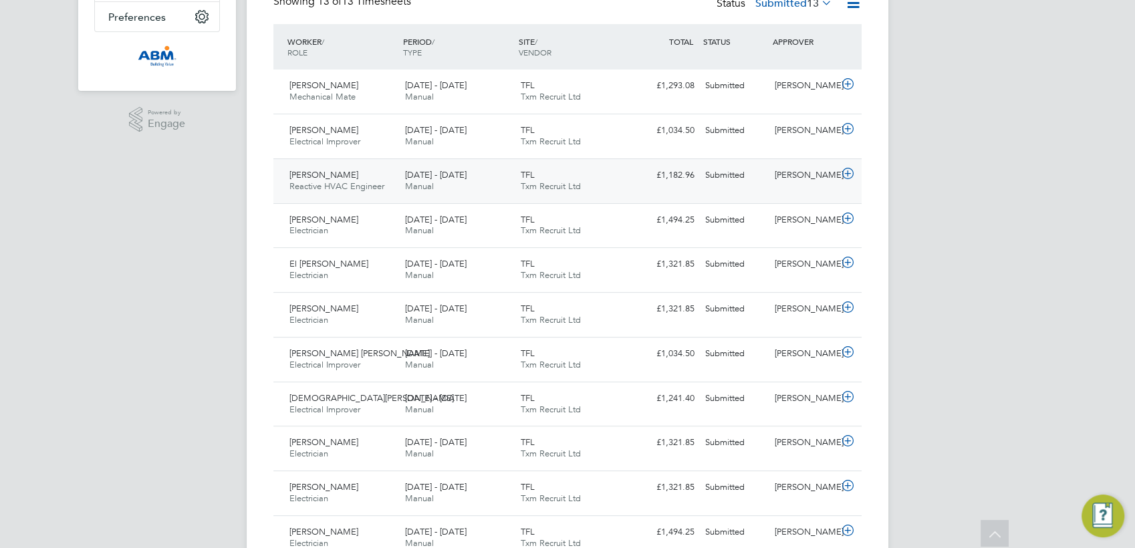
click at [849, 175] on icon at bounding box center [848, 173] width 17 height 11
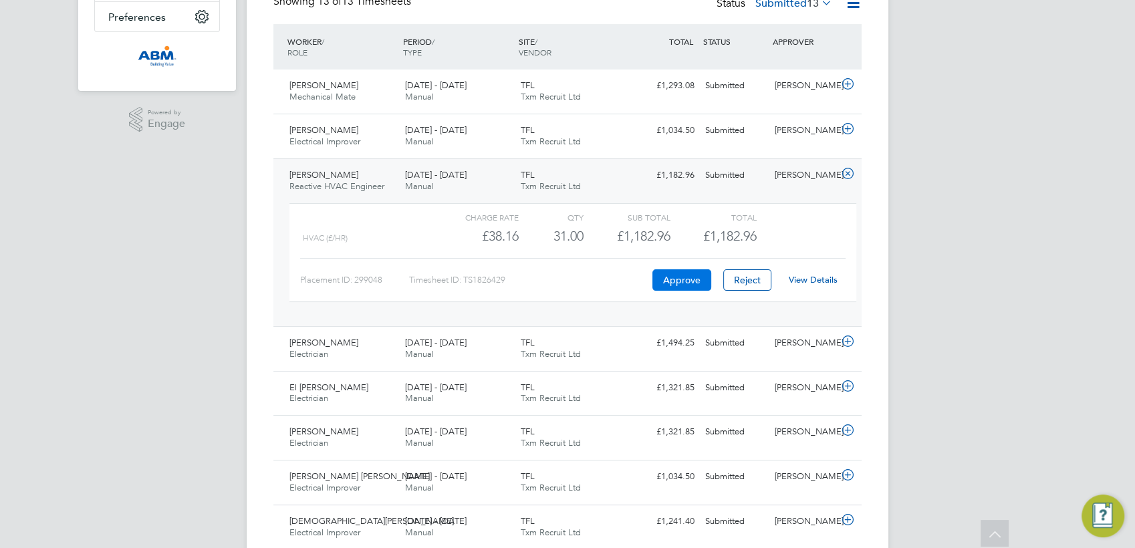
click at [690, 280] on button "Approve" at bounding box center [682, 279] width 59 height 21
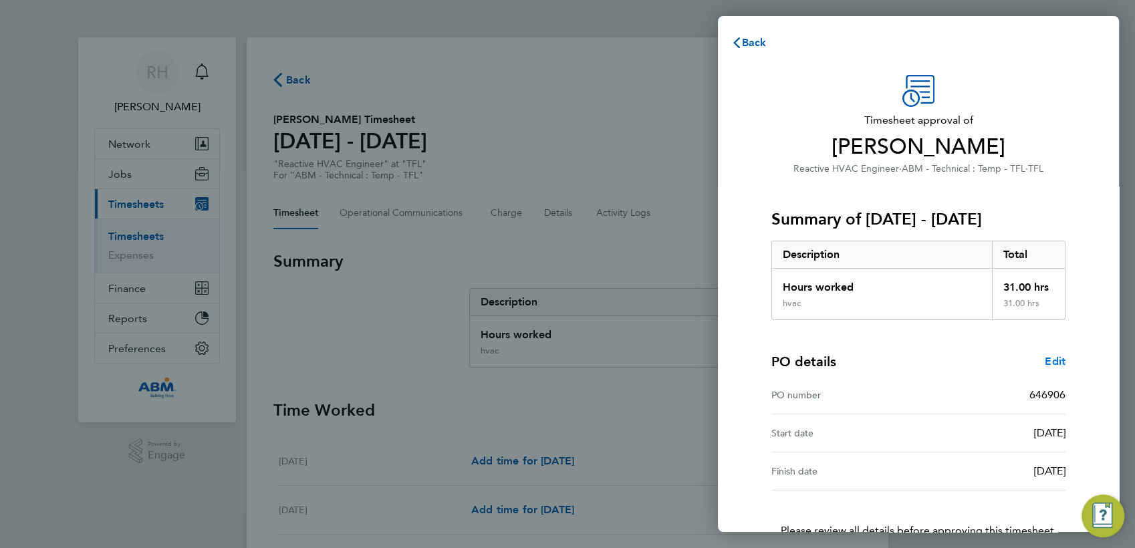
click at [1050, 366] on span "Edit" at bounding box center [1055, 361] width 21 height 13
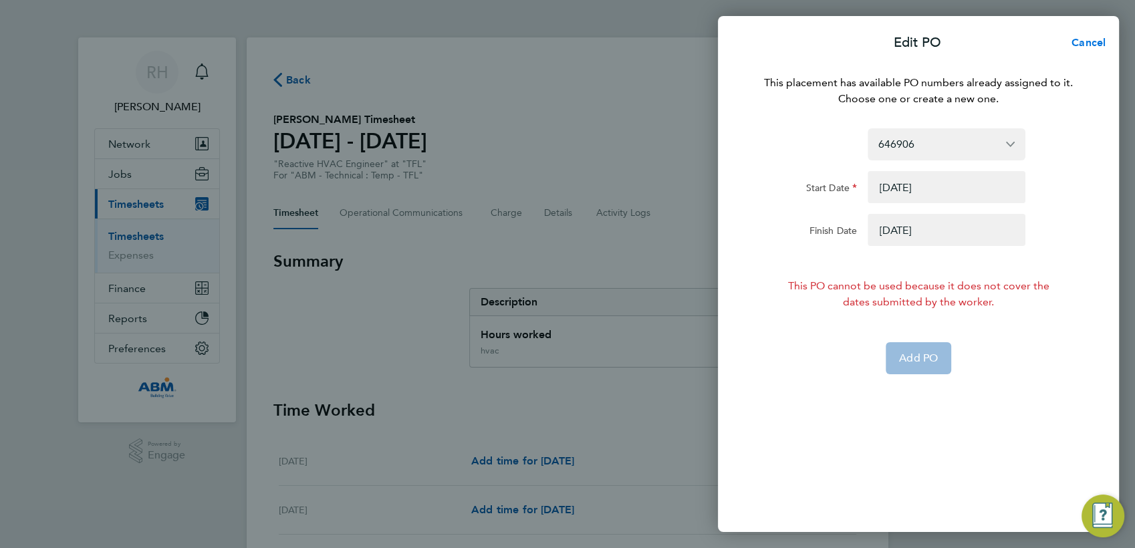
click at [1097, 42] on span "Cancel" at bounding box center [1087, 42] width 38 height 13
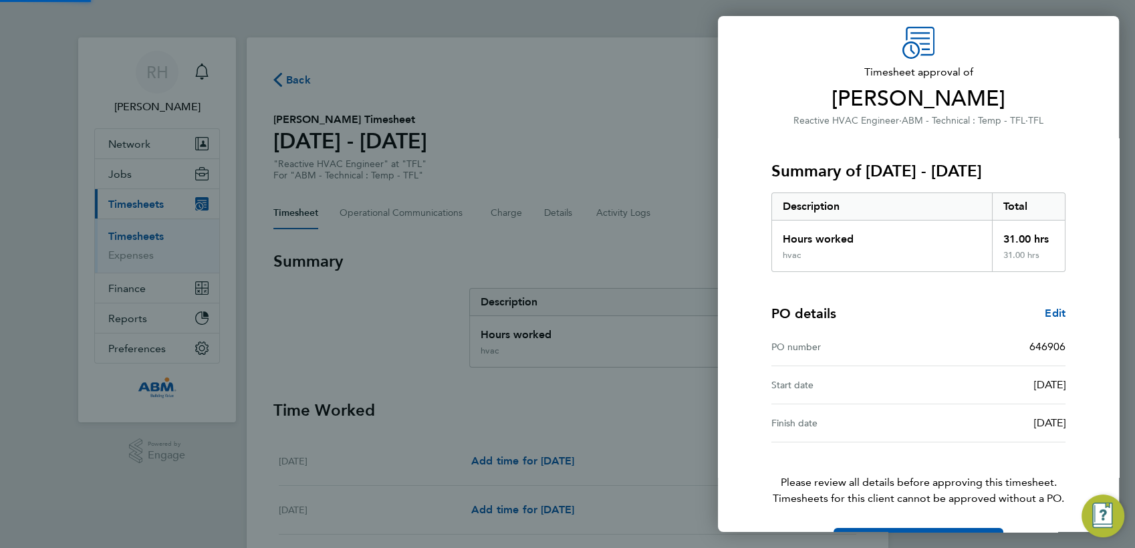
scroll to position [91, 0]
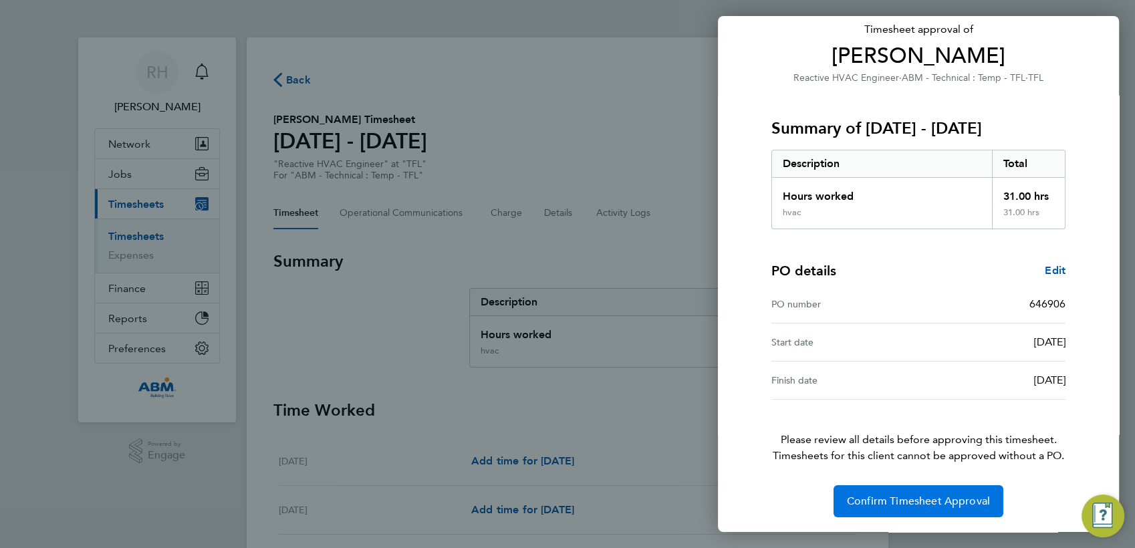
click at [906, 501] on span "Confirm Timesheet Approval" at bounding box center [918, 501] width 143 height 13
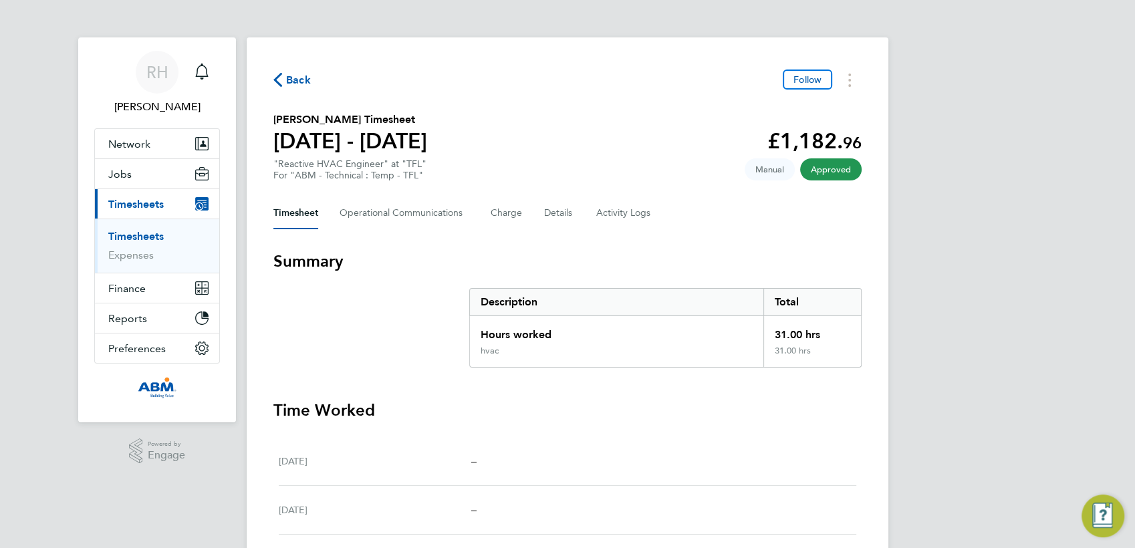
click at [290, 74] on span "Back" at bounding box center [298, 80] width 25 height 16
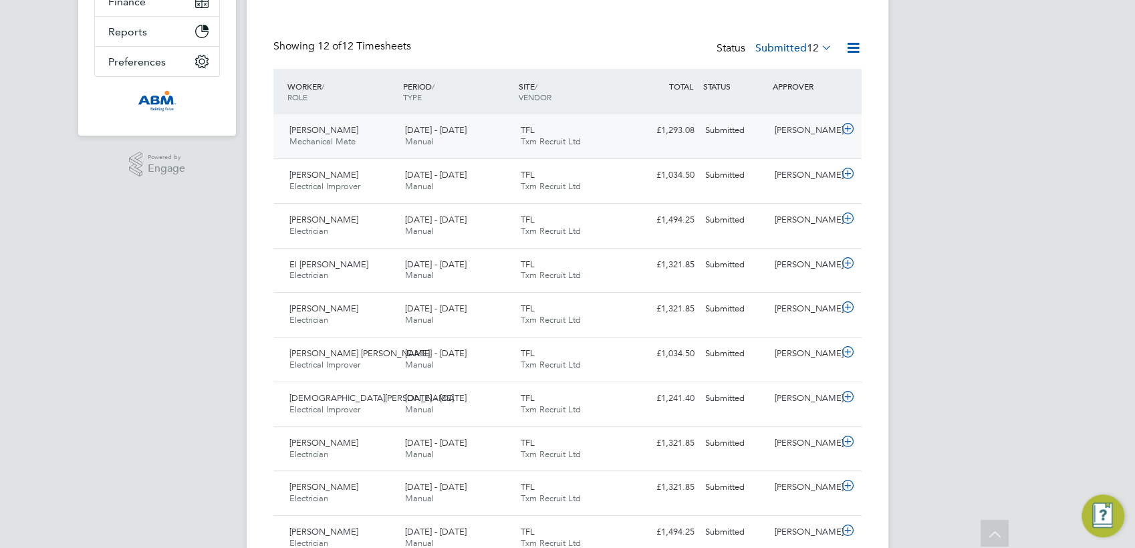
click at [847, 133] on icon at bounding box center [848, 129] width 17 height 11
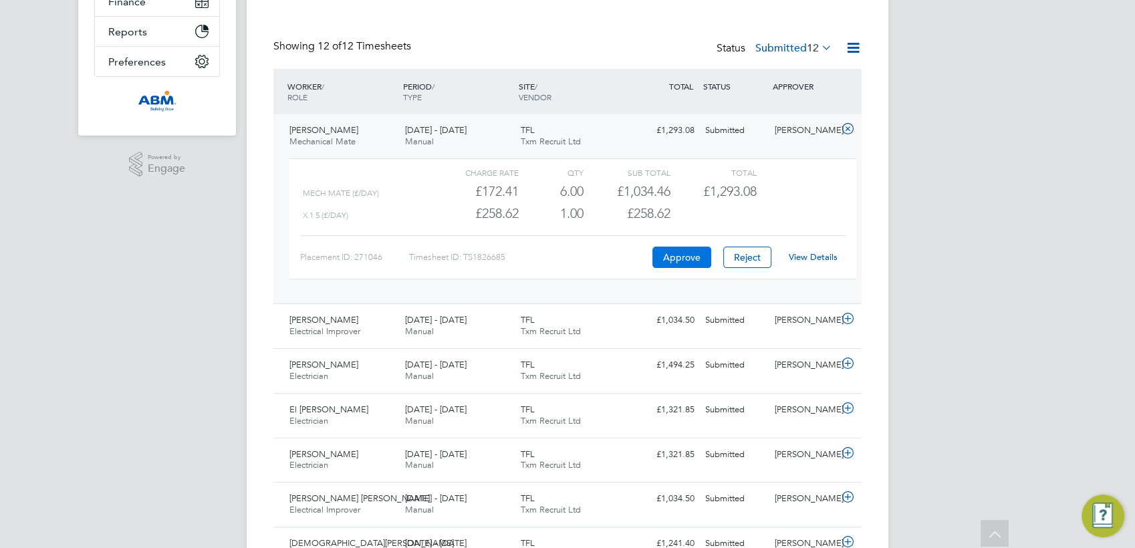
click at [690, 259] on button "Approve" at bounding box center [682, 257] width 59 height 21
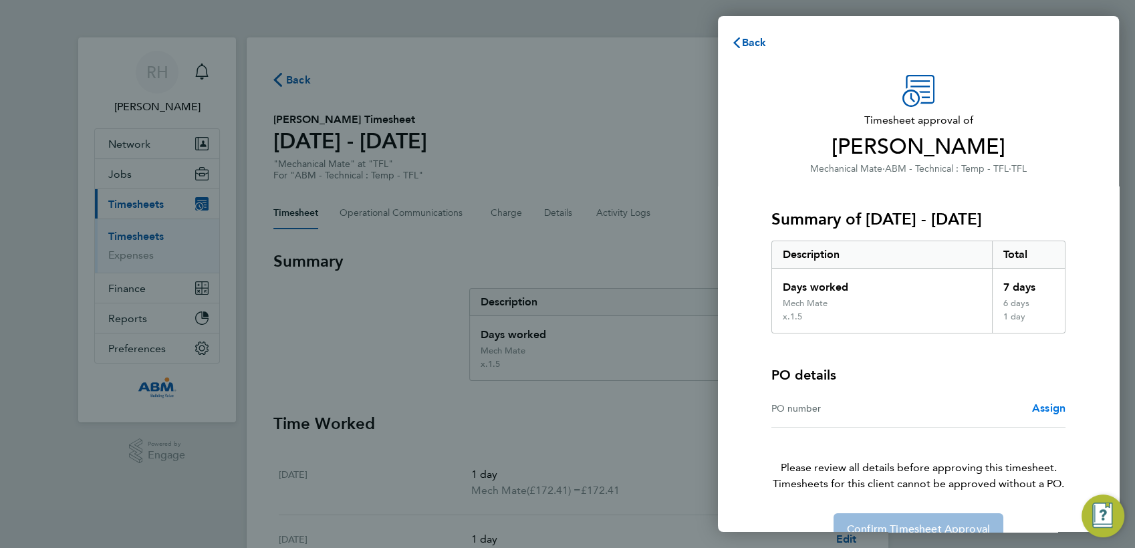
click at [1051, 406] on span "Assign" at bounding box center [1048, 408] width 33 height 13
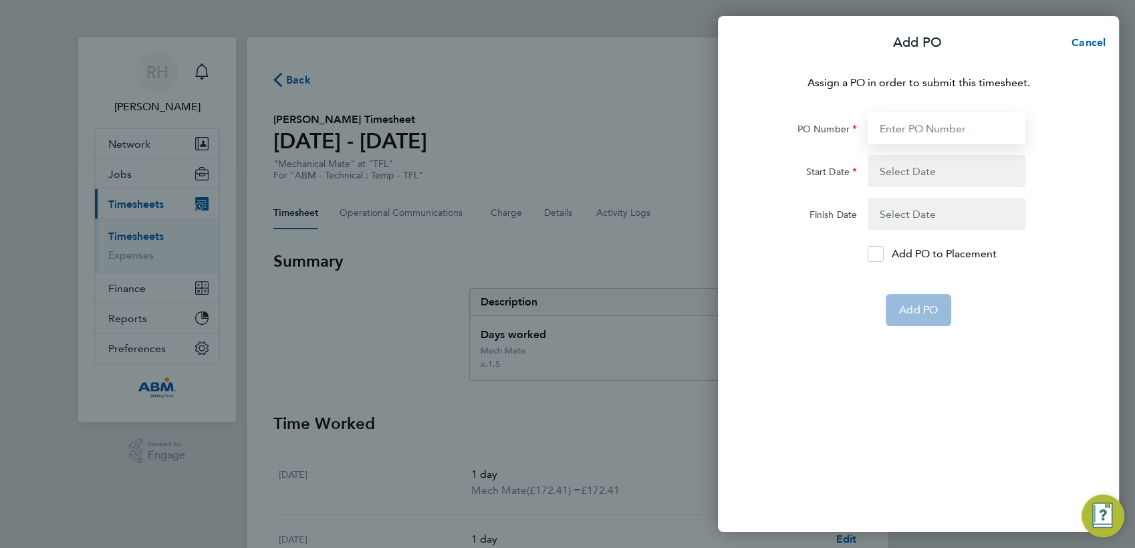
click at [890, 134] on input "PO Number" at bounding box center [947, 128] width 158 height 32
paste input "646906"
type input "646906"
type input "[DATE]"
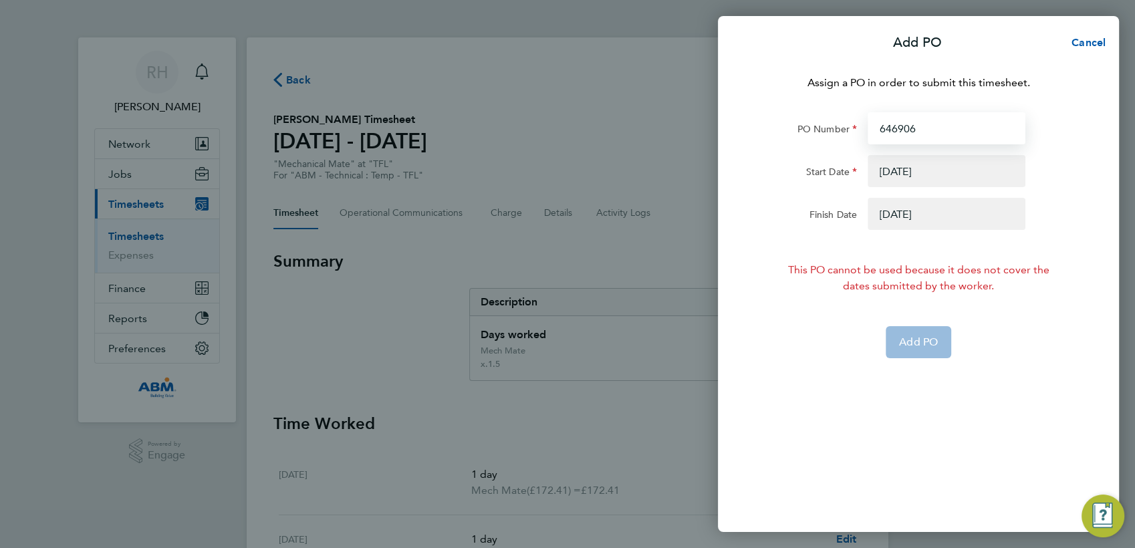
type input "646906"
click at [909, 168] on button "button" at bounding box center [947, 171] width 158 height 32
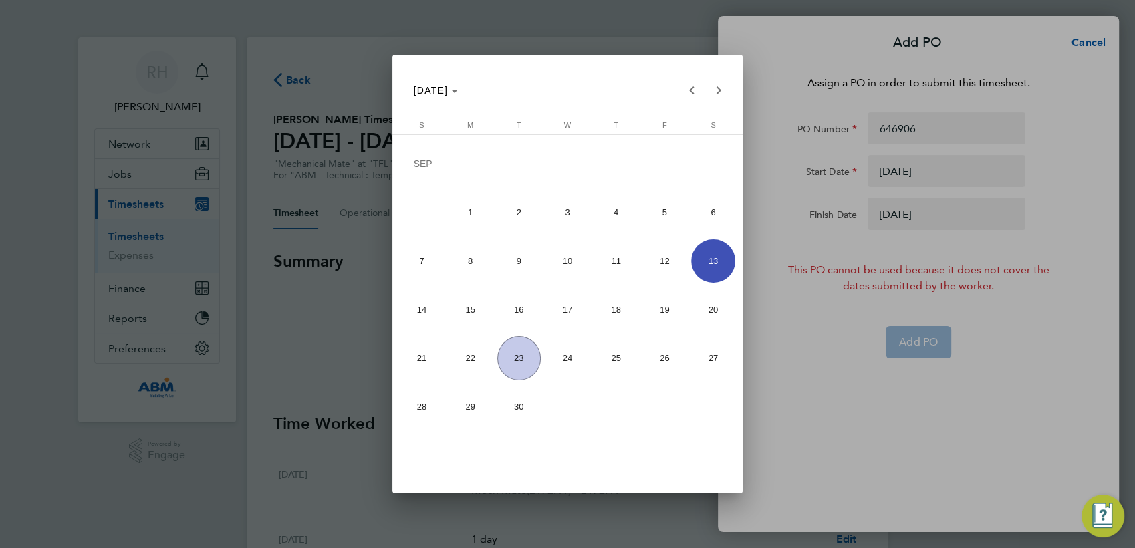
drag, startPoint x: 841, startPoint y: 47, endPoint x: 972, endPoint y: 47, distance: 130.4
click at [853, 47] on div at bounding box center [567, 274] width 1135 height 548
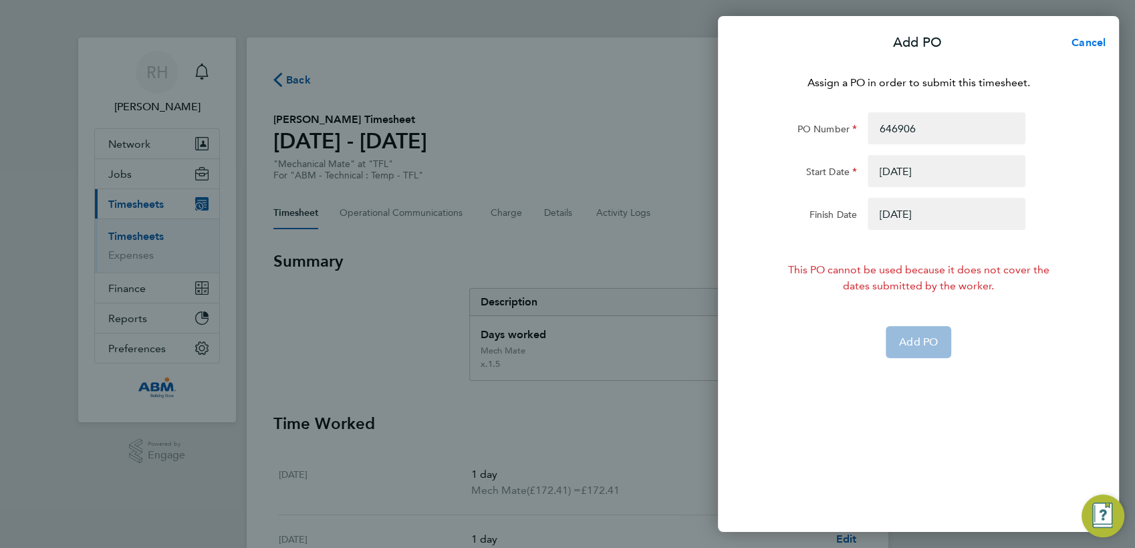
click at [1080, 41] on span "Cancel" at bounding box center [1087, 42] width 38 height 13
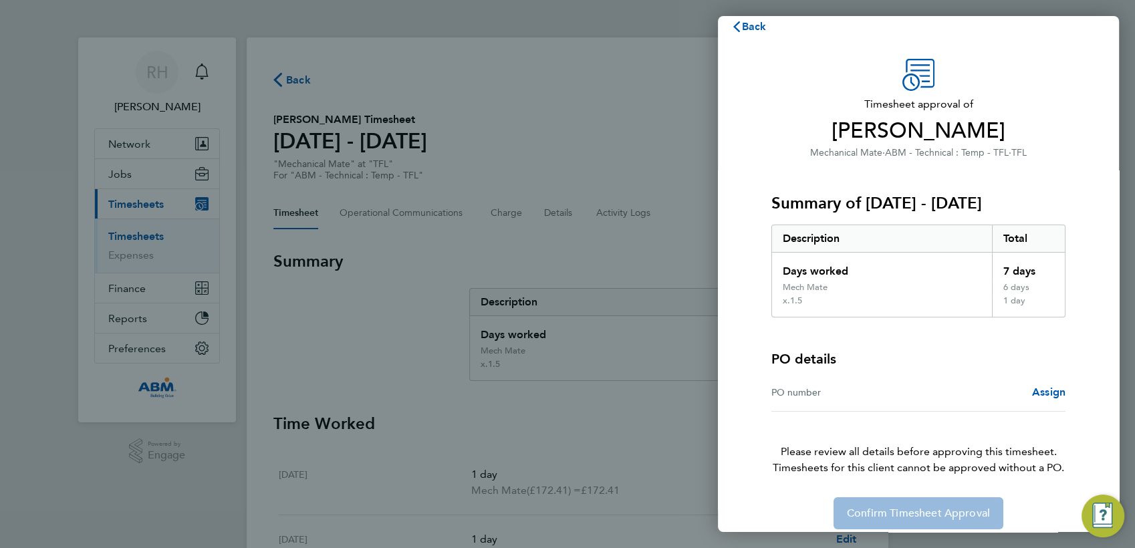
scroll to position [29, 0]
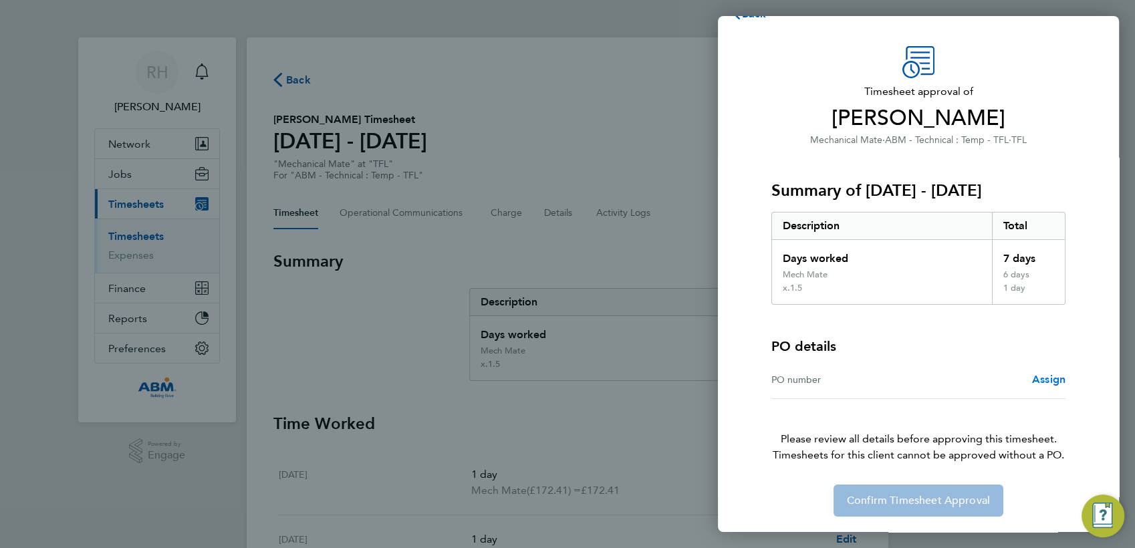
click at [1043, 382] on span "Assign" at bounding box center [1048, 379] width 33 height 13
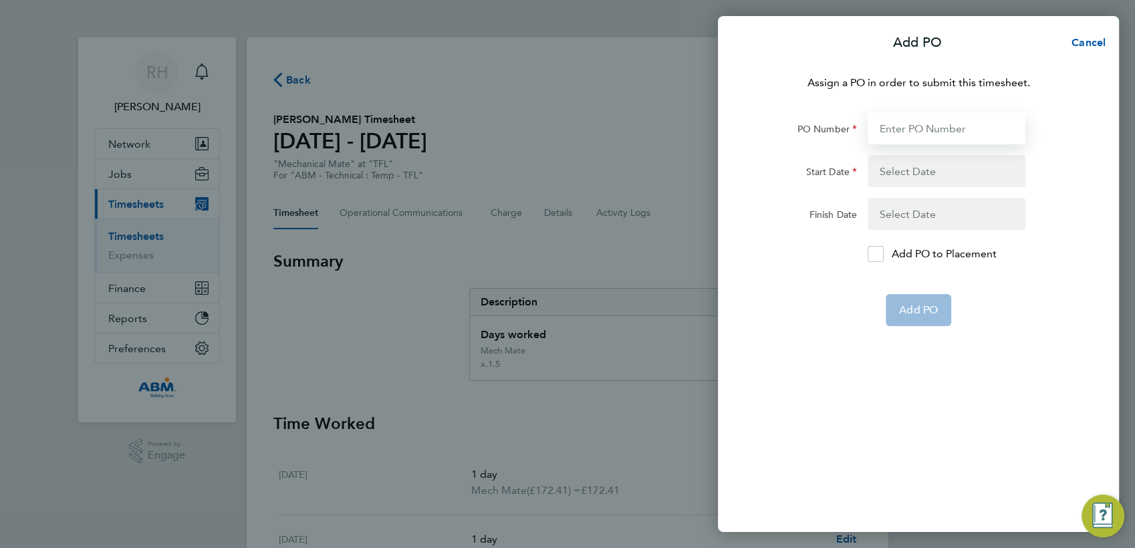
click at [917, 131] on input "PO Number" at bounding box center [947, 128] width 158 height 32
paste input "646906"
type input "646906"
type input "[DATE]"
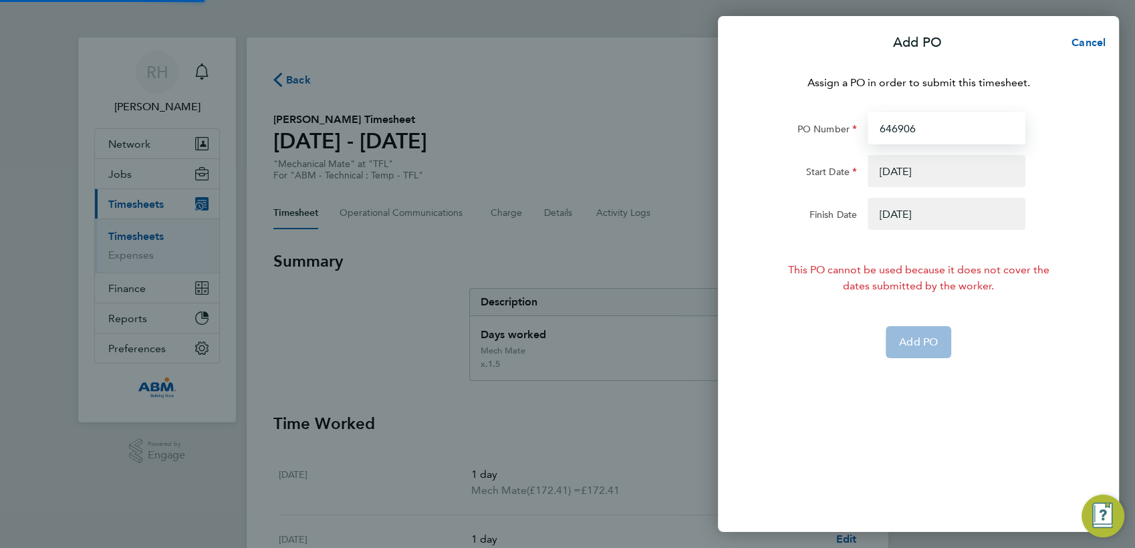
type input "646906"
click at [898, 172] on button "button" at bounding box center [947, 171] width 158 height 32
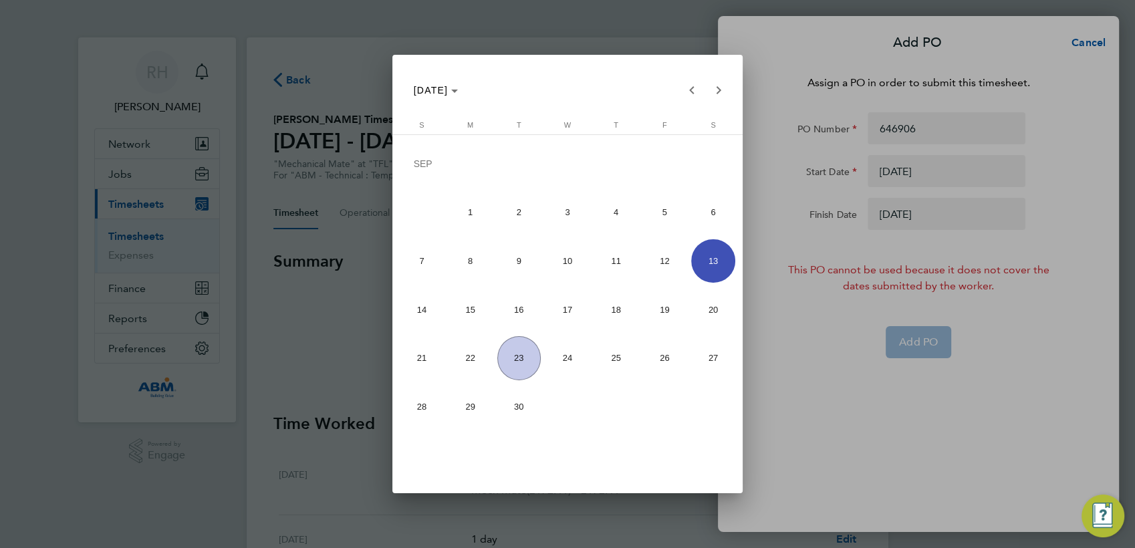
click at [462, 312] on span "15" at bounding box center [470, 309] width 43 height 43
type input "[DATE]"
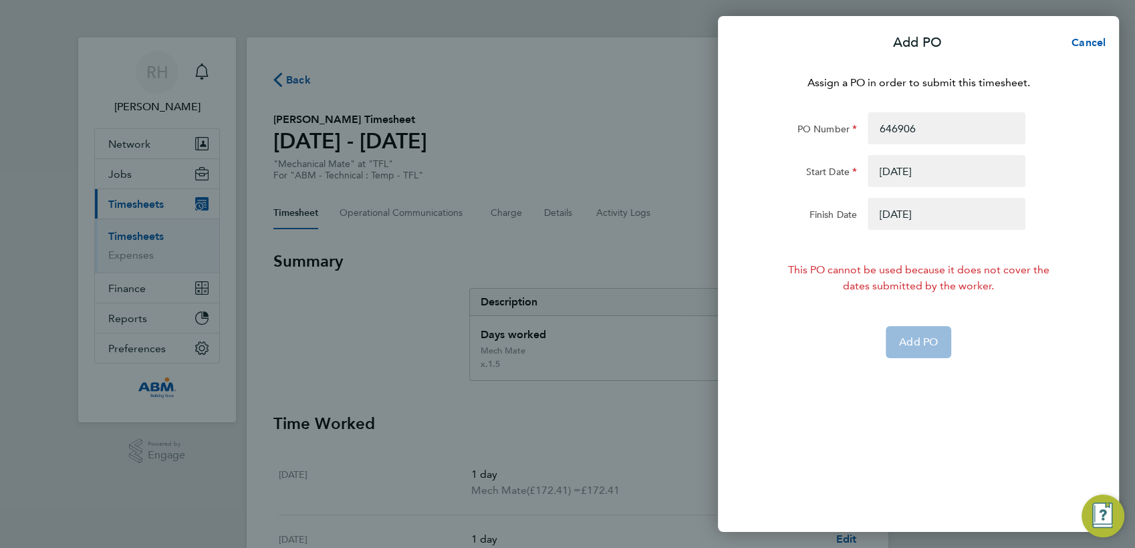
click at [900, 217] on button "button" at bounding box center [947, 214] width 158 height 32
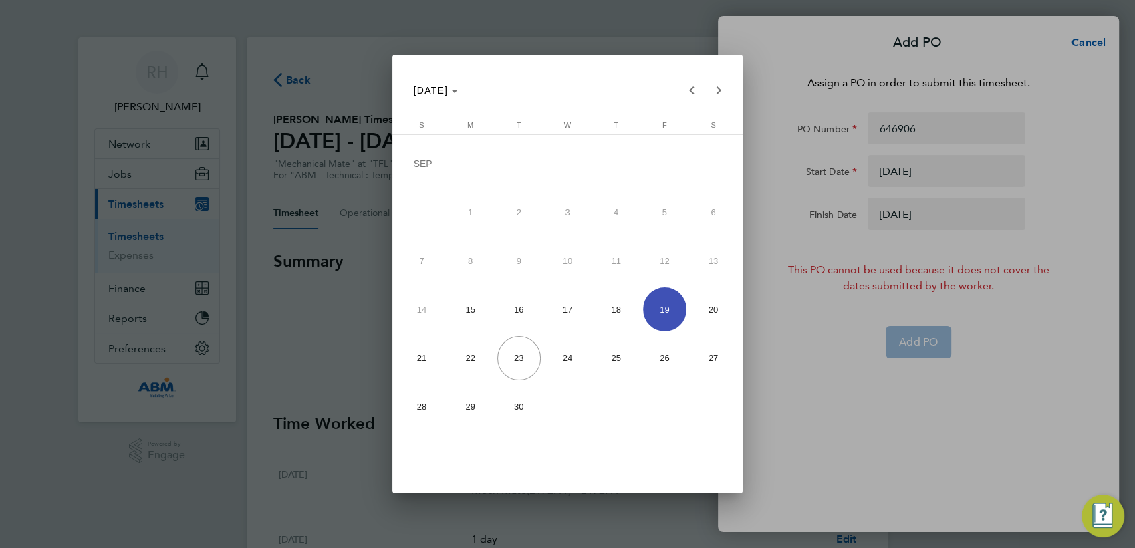
click at [417, 354] on span "21" at bounding box center [421, 357] width 43 height 43
type input "[DATE]"
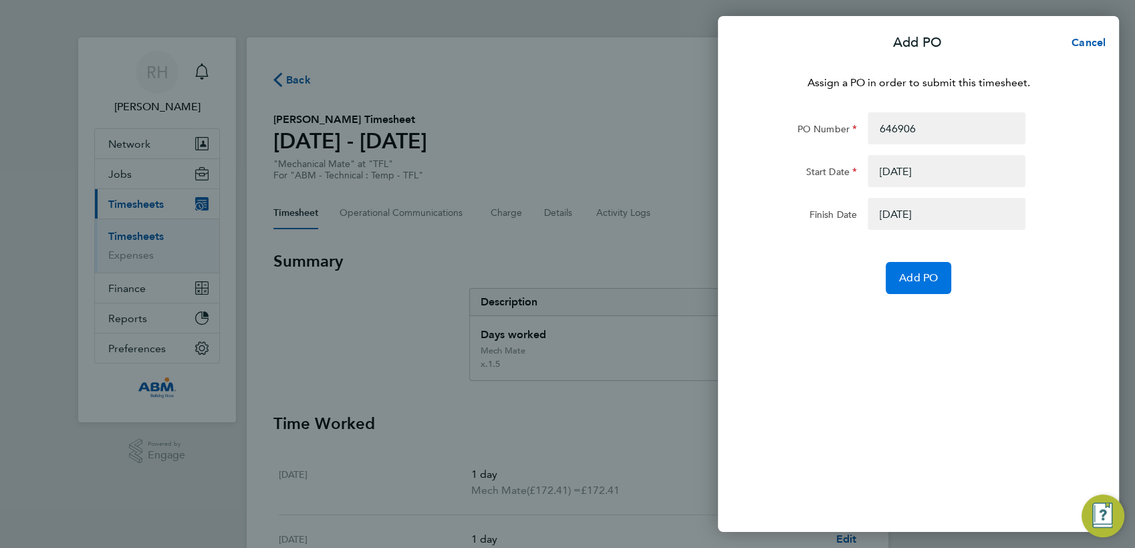
click at [900, 277] on span "Add PO" at bounding box center [918, 277] width 39 height 13
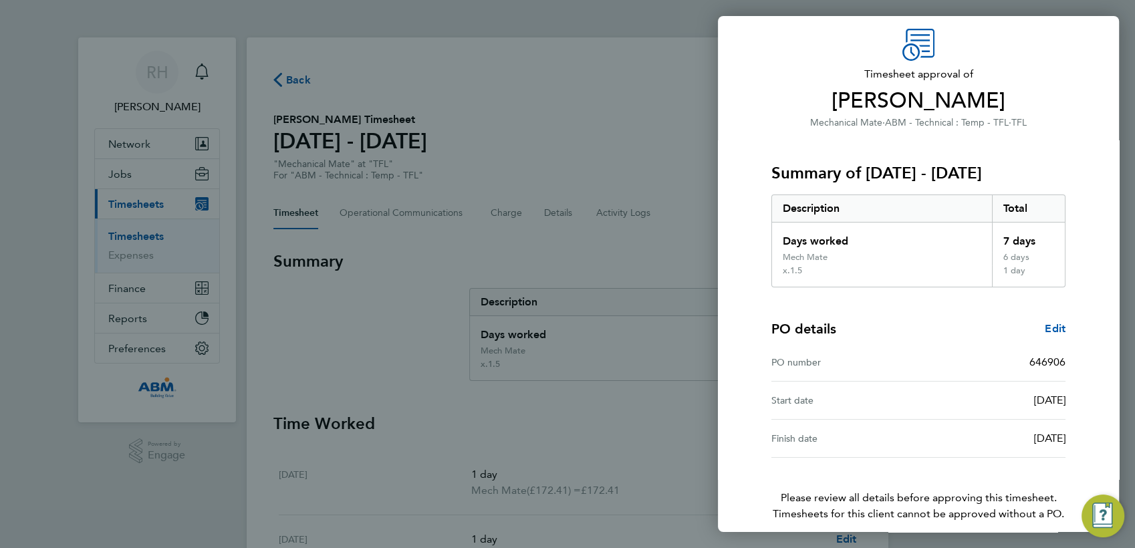
scroll to position [105, 0]
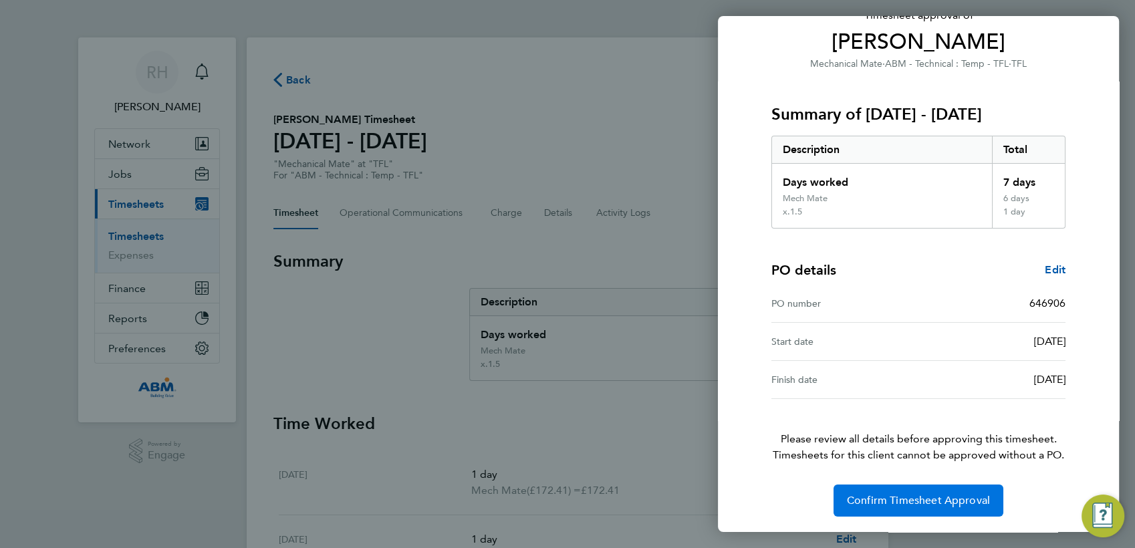
click at [909, 497] on span "Confirm Timesheet Approval" at bounding box center [918, 500] width 143 height 13
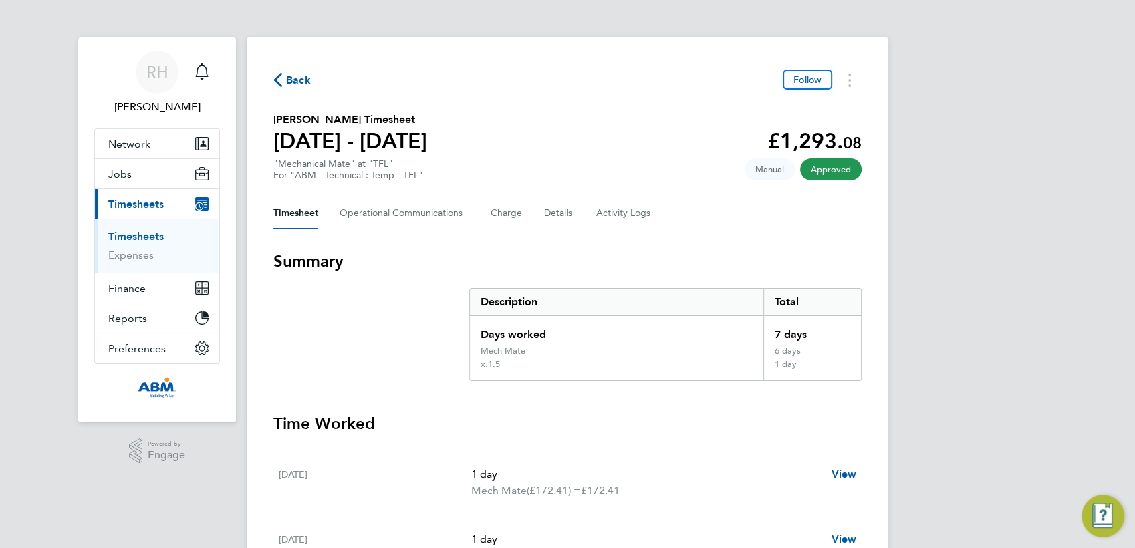
click at [308, 77] on span "Back" at bounding box center [298, 80] width 25 height 16
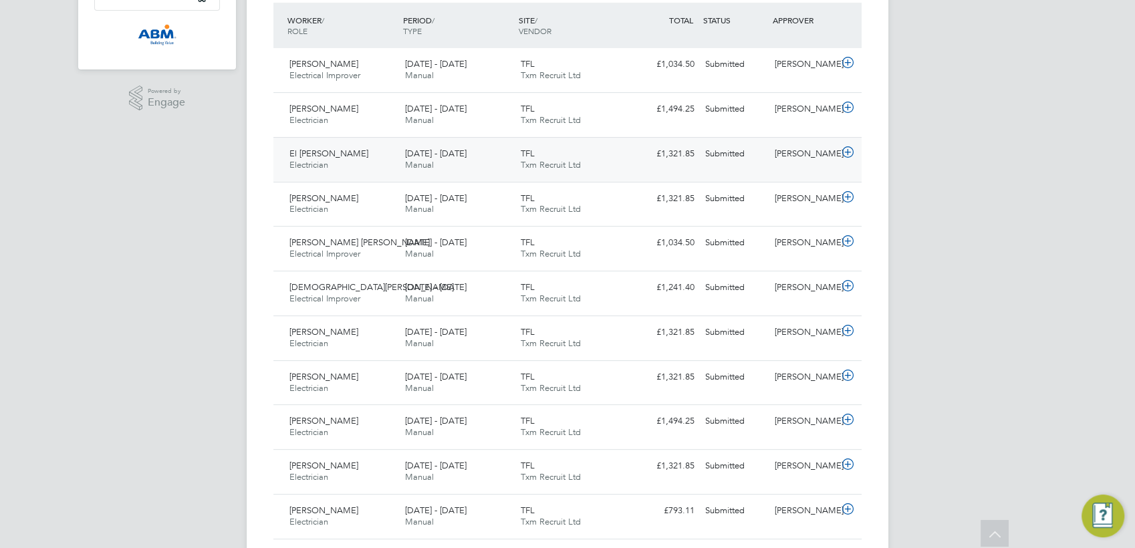
scroll to position [316, 0]
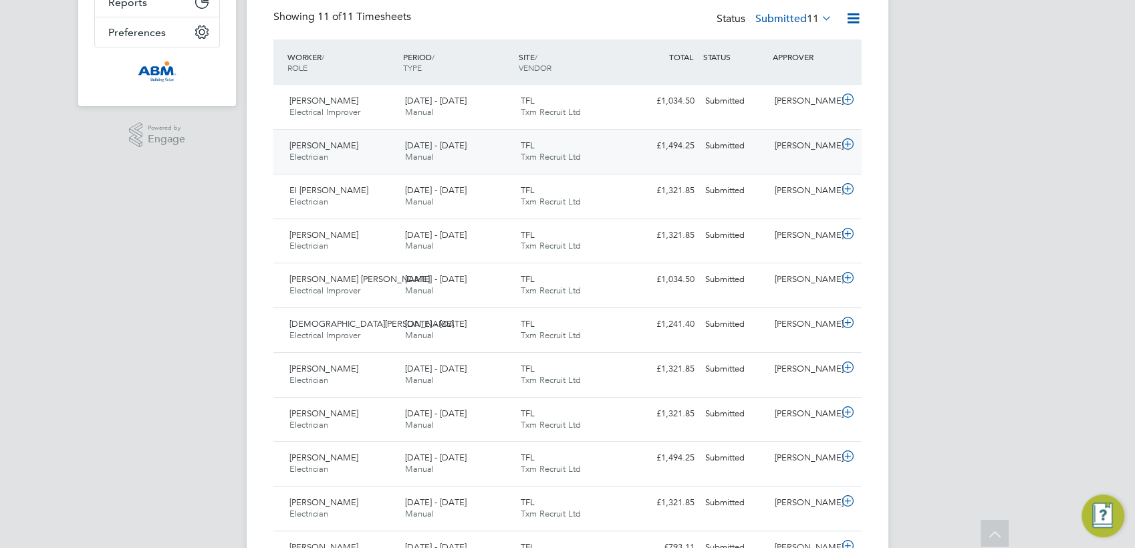
click at [848, 147] on icon at bounding box center [848, 144] width 17 height 11
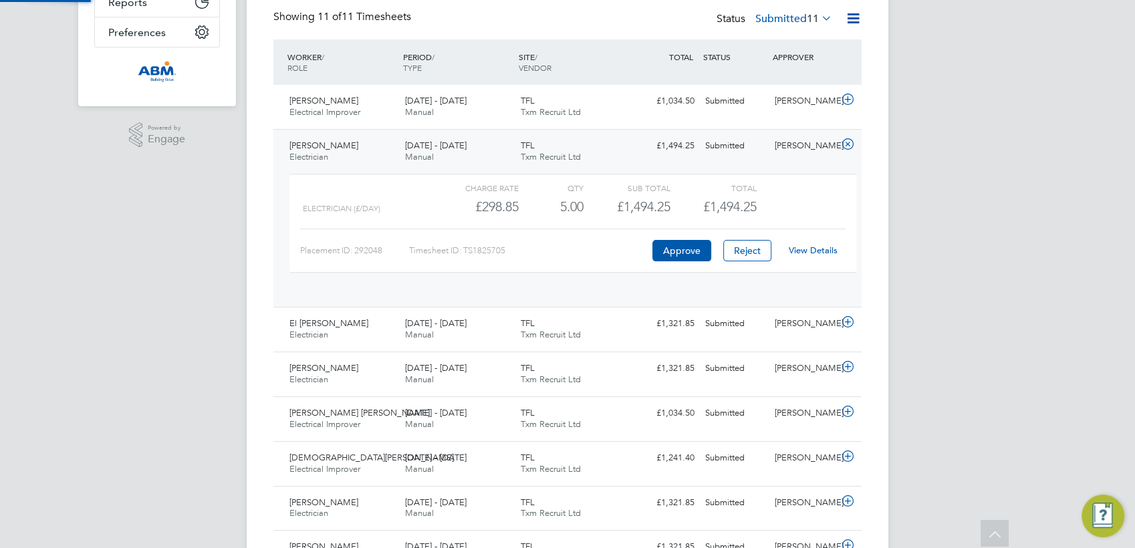
scroll to position [23, 130]
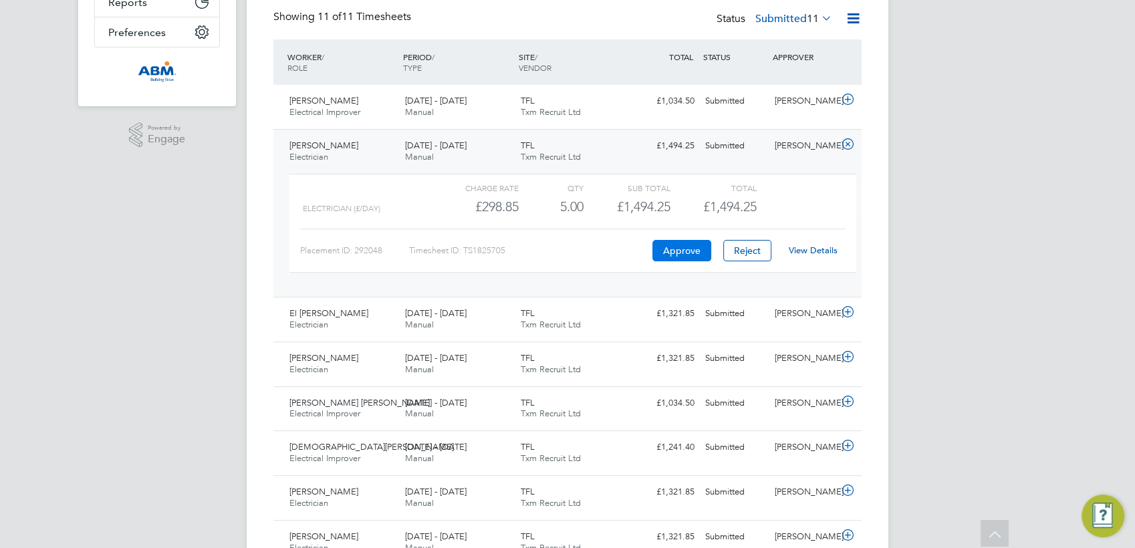
click at [690, 254] on button "Approve" at bounding box center [682, 250] width 59 height 21
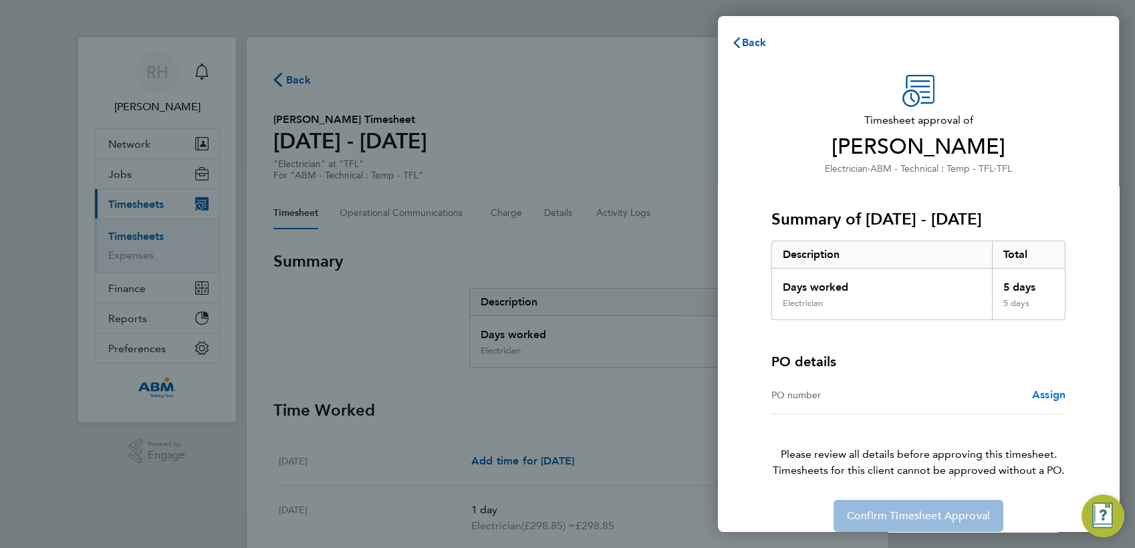
drag, startPoint x: 1044, startPoint y: 397, endPoint x: 1038, endPoint y: 391, distance: 8.1
click at [1043, 397] on span "Assign" at bounding box center [1048, 394] width 33 height 13
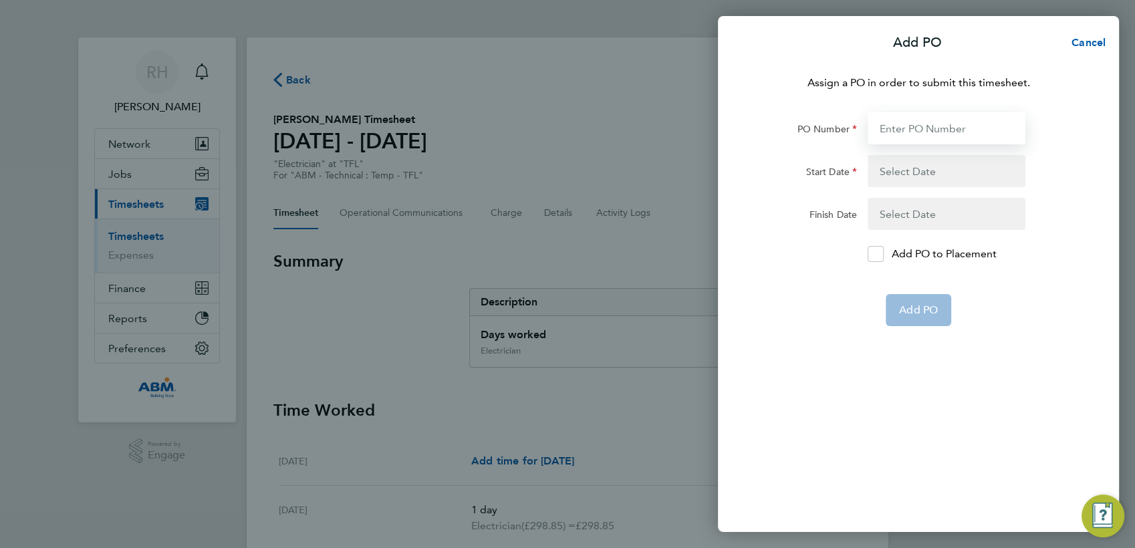
drag, startPoint x: 909, startPoint y: 132, endPoint x: 901, endPoint y: 127, distance: 8.7
click at [904, 130] on input "PO Number" at bounding box center [947, 128] width 158 height 32
paste input "646907"
paste input "646910"
paste input "646909"
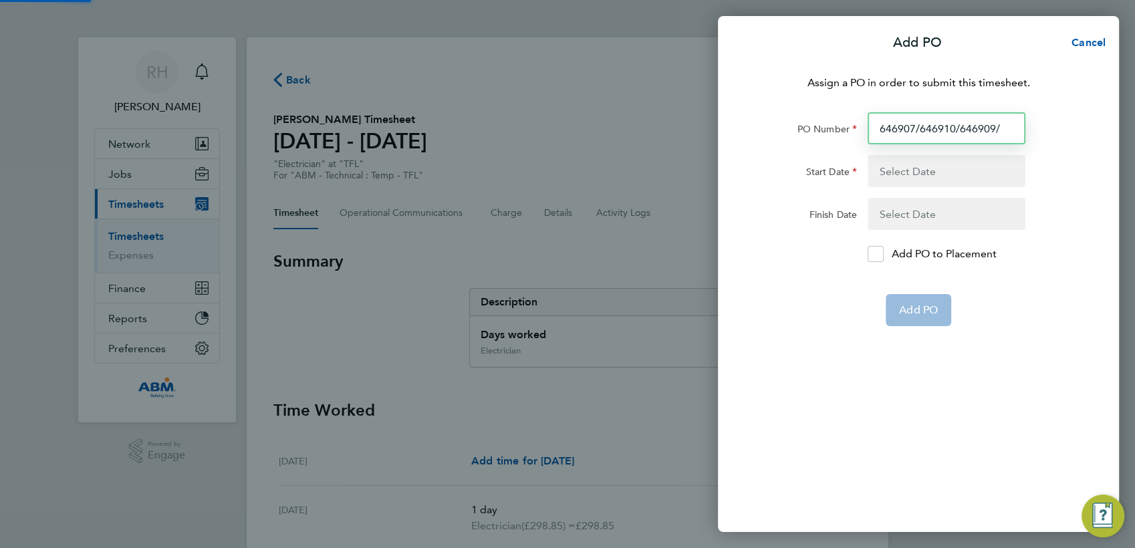
paste input "646908"
type input "646907/646910/646909/646908"
click at [926, 171] on button "button" at bounding box center [947, 171] width 158 height 32
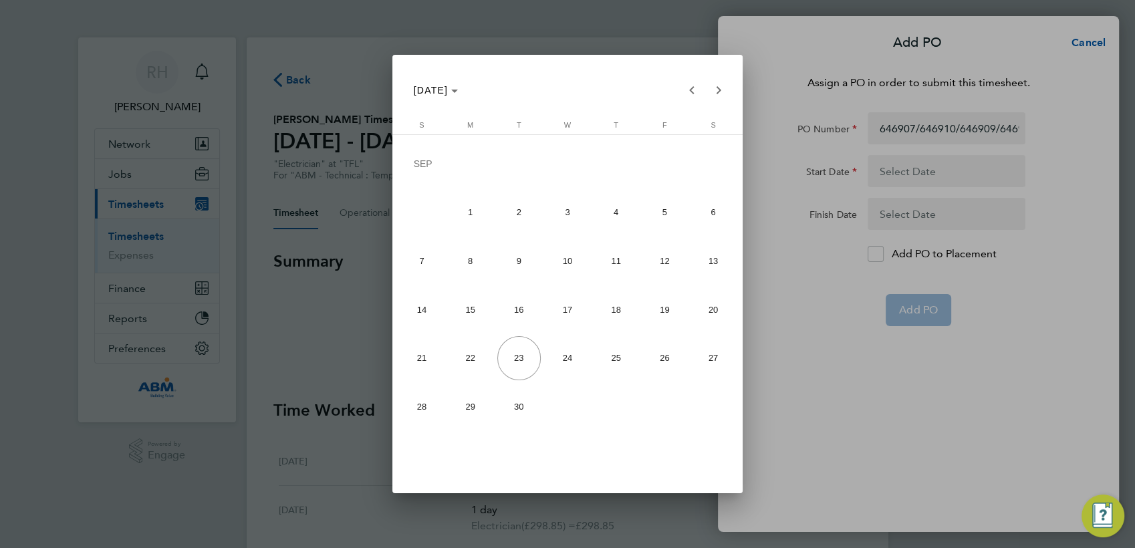
click at [710, 263] on span "13" at bounding box center [712, 260] width 43 height 43
type input "[DATE]"
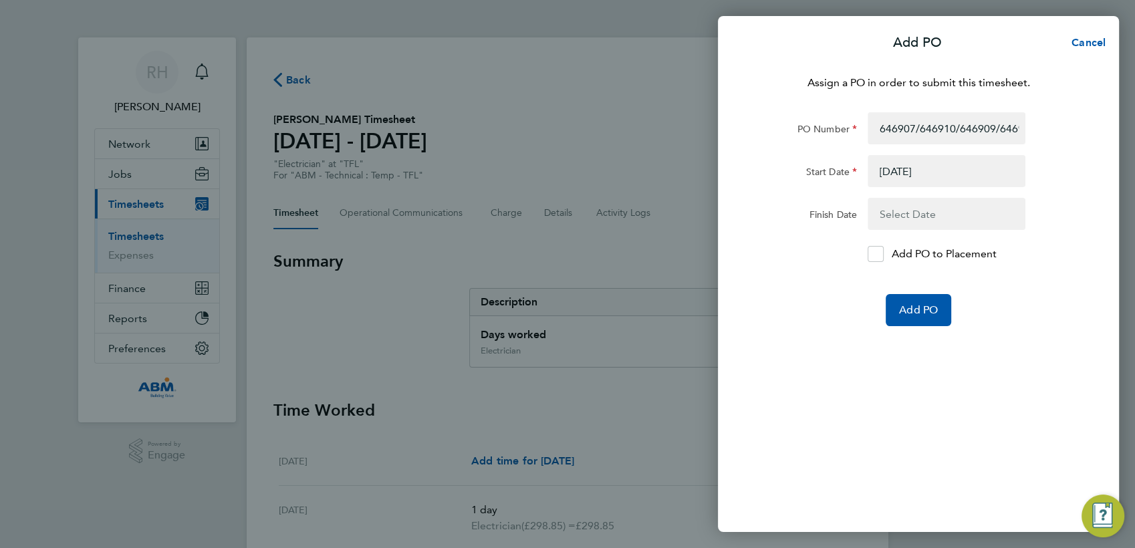
click at [908, 217] on button "button" at bounding box center [947, 214] width 158 height 32
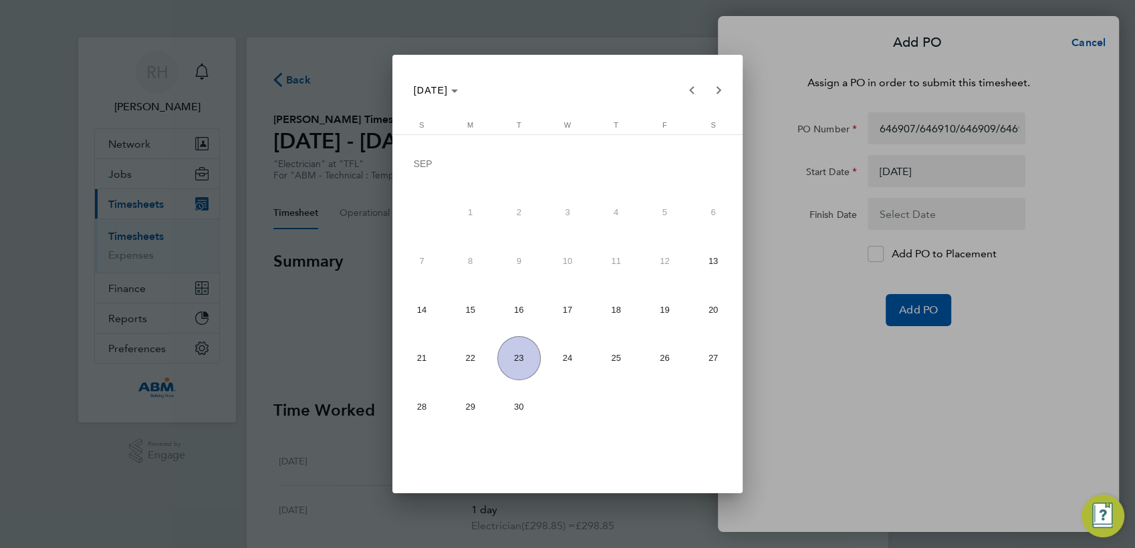
click at [669, 311] on span "19" at bounding box center [664, 309] width 43 height 43
type input "[DATE]"
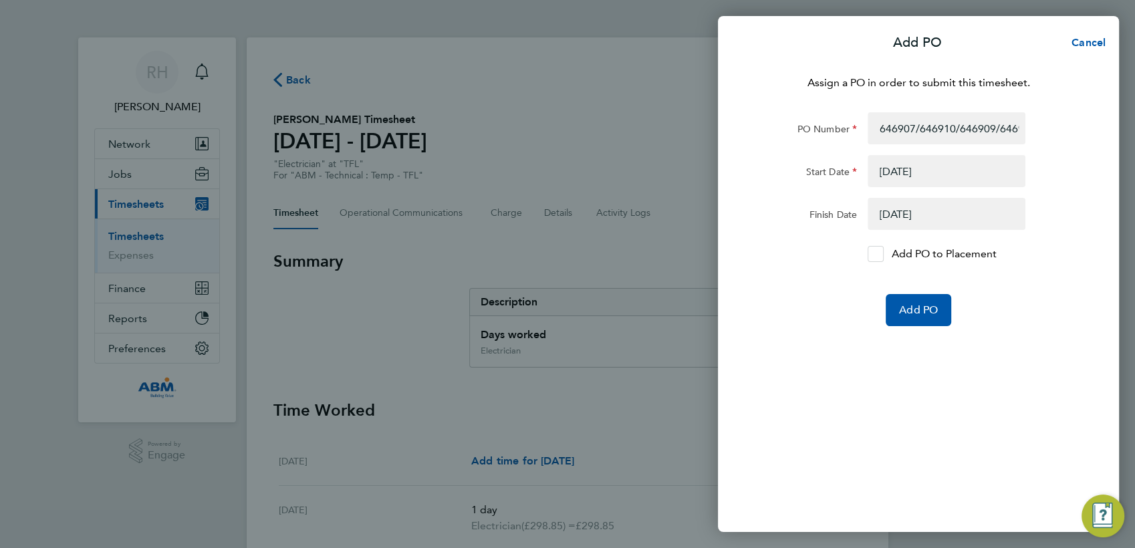
click at [877, 254] on icon at bounding box center [876, 254] width 10 height 9
click at [881, 254] on input "Add PO to Placement" at bounding box center [881, 254] width 0 height 0
click at [924, 316] on span "Add PO" at bounding box center [918, 310] width 39 height 13
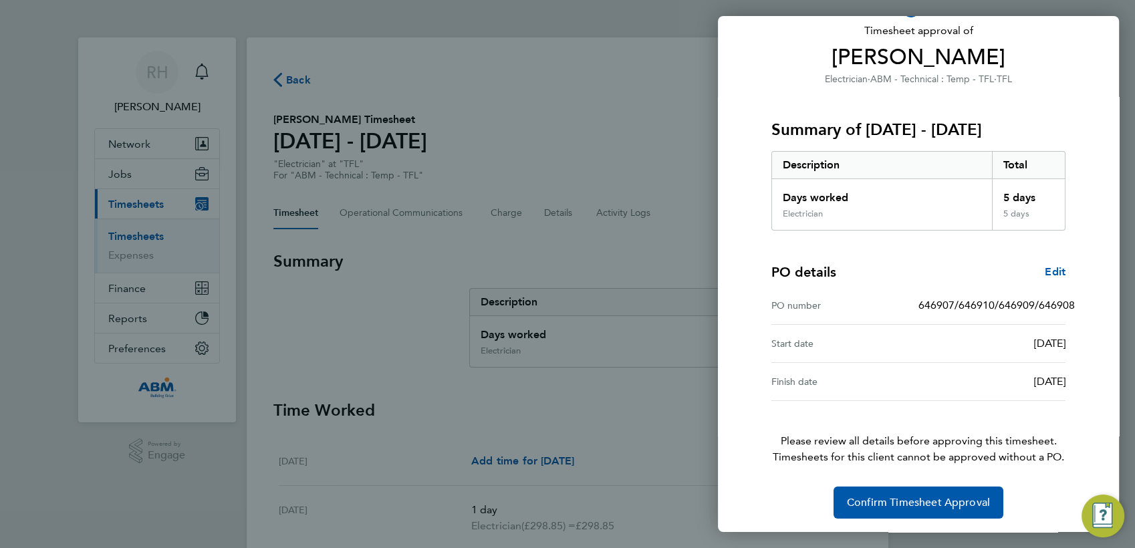
scroll to position [91, 0]
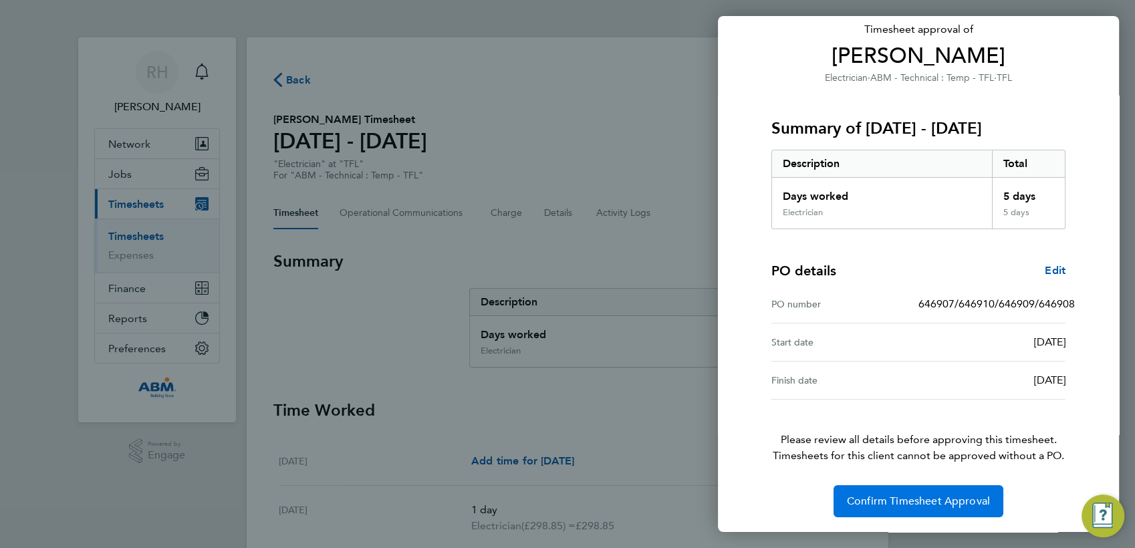
click at [901, 506] on span "Confirm Timesheet Approval" at bounding box center [918, 501] width 143 height 13
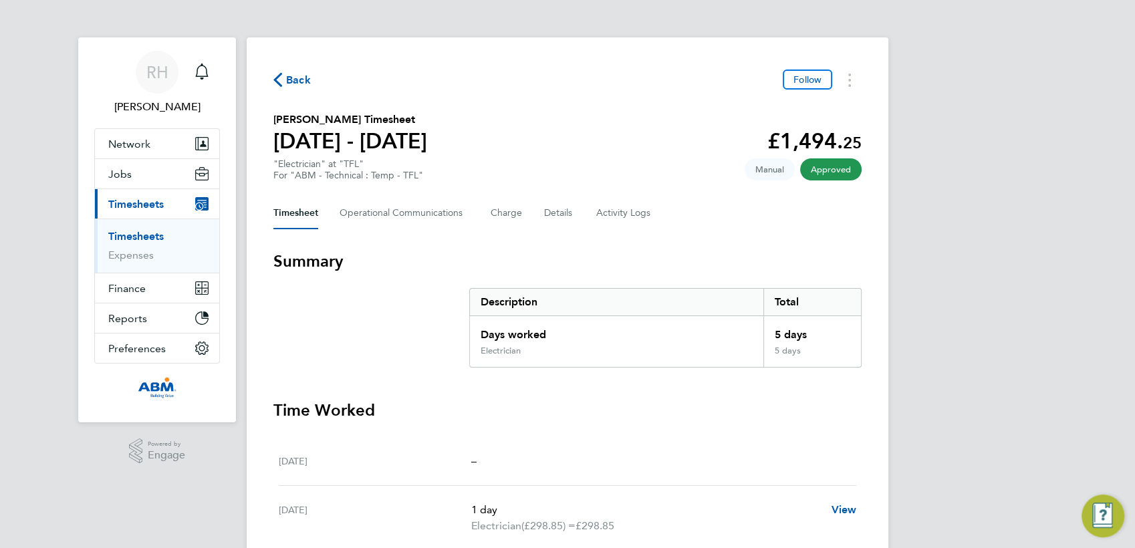
click at [287, 78] on span "Back" at bounding box center [298, 80] width 25 height 16
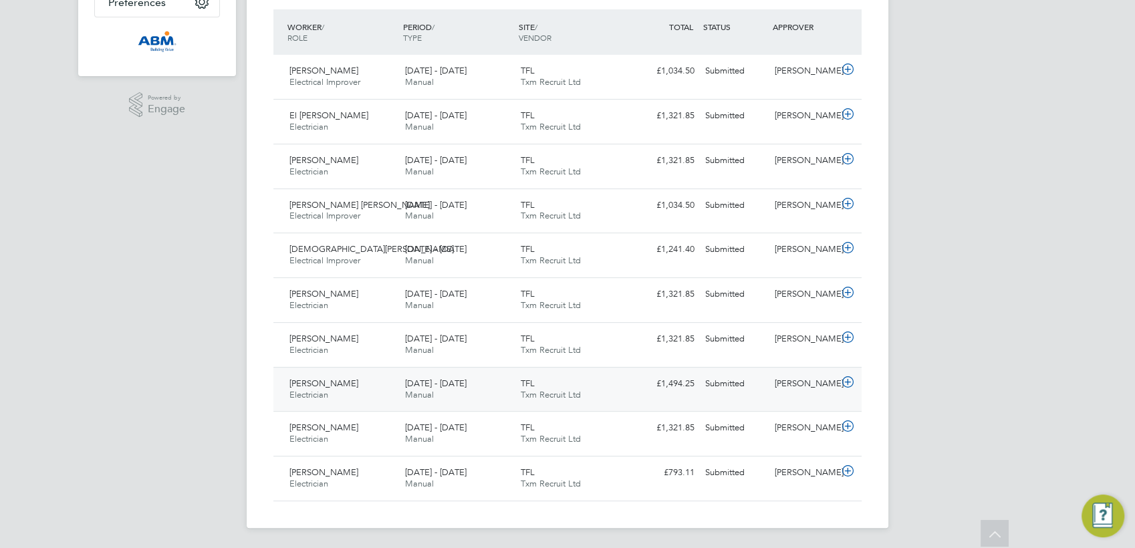
click at [845, 379] on icon at bounding box center [848, 382] width 17 height 11
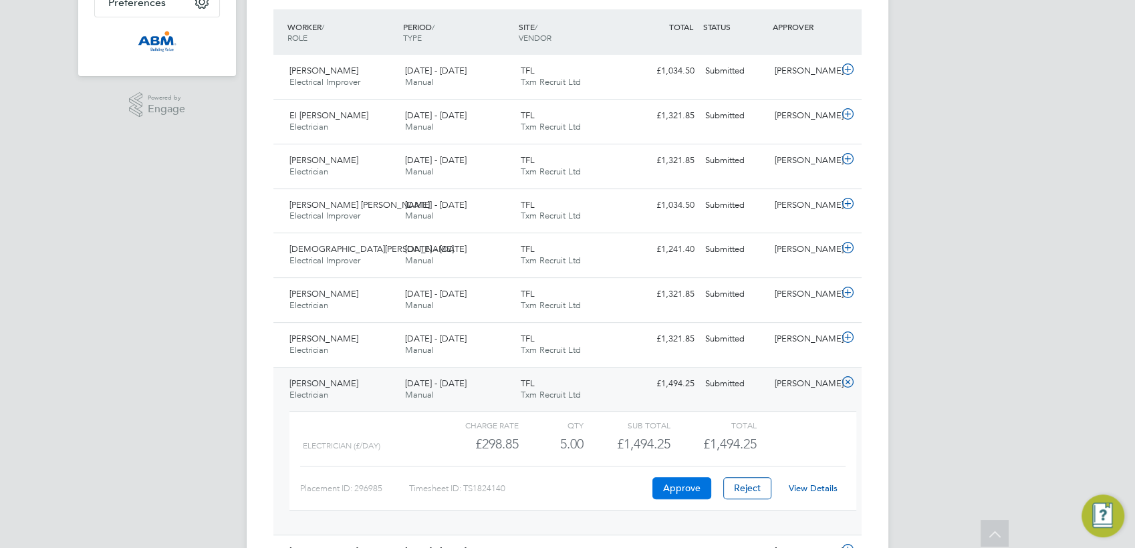
click at [663, 495] on button "Approve" at bounding box center [682, 487] width 59 height 21
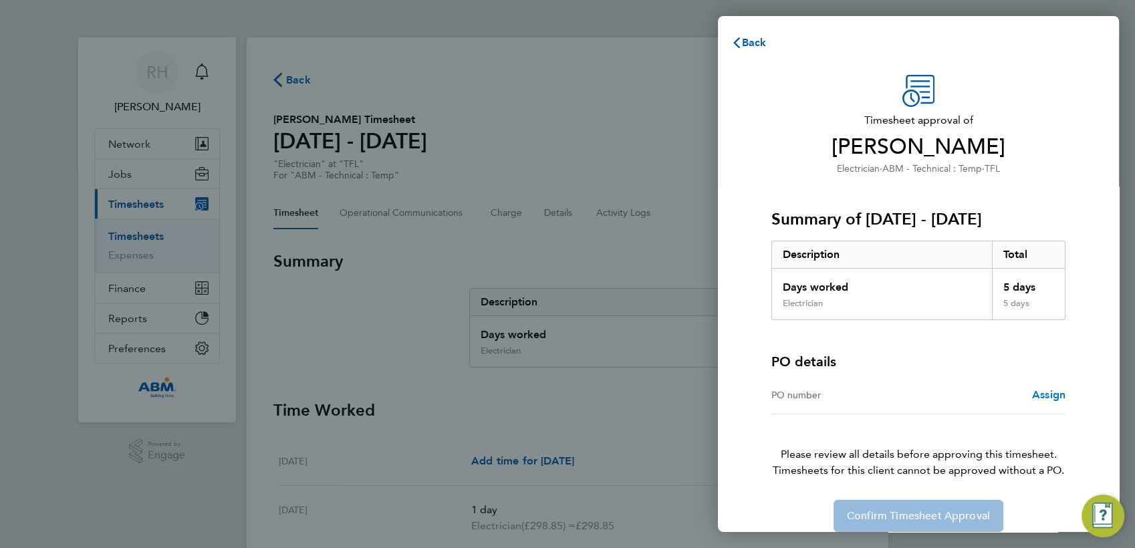
click at [1047, 397] on span "Assign" at bounding box center [1048, 394] width 33 height 13
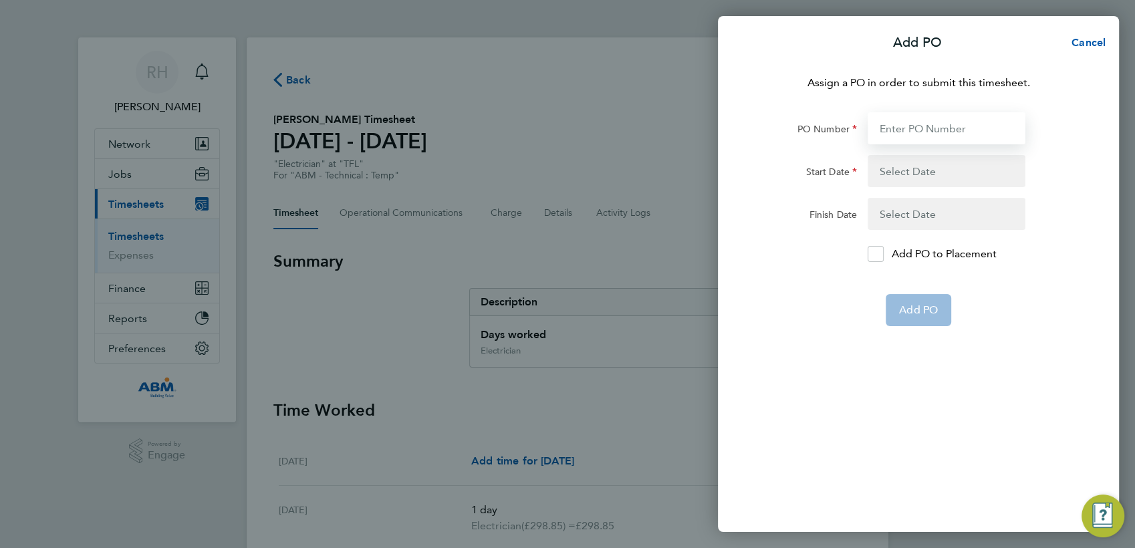
click at [935, 134] on input "PO Number" at bounding box center [947, 128] width 158 height 32
paste input "646911"
paste input "646912"
paste input "646913"
type input "646911/646912/646913"
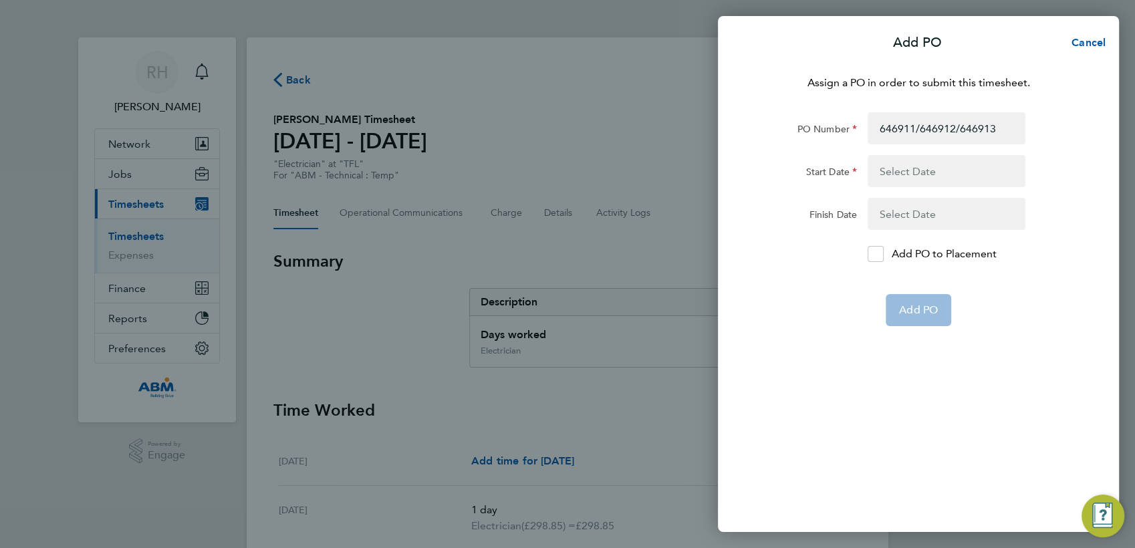
click at [921, 167] on button "button" at bounding box center [947, 171] width 158 height 32
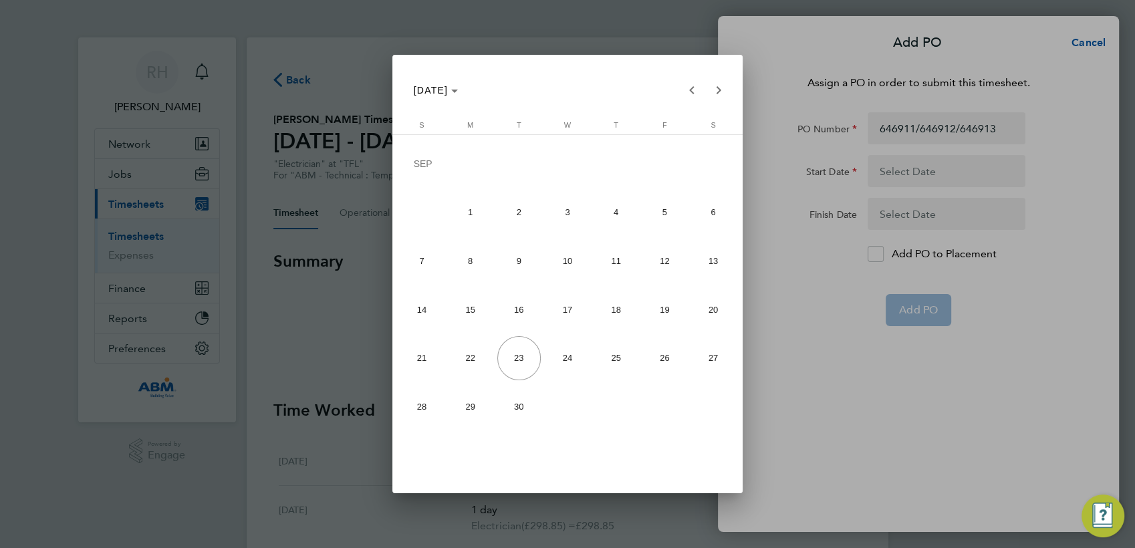
drag, startPoint x: 714, startPoint y: 265, endPoint x: 829, endPoint y: 263, distance: 115.0
click at [715, 265] on span "13" at bounding box center [712, 260] width 43 height 43
type input "[DATE]"
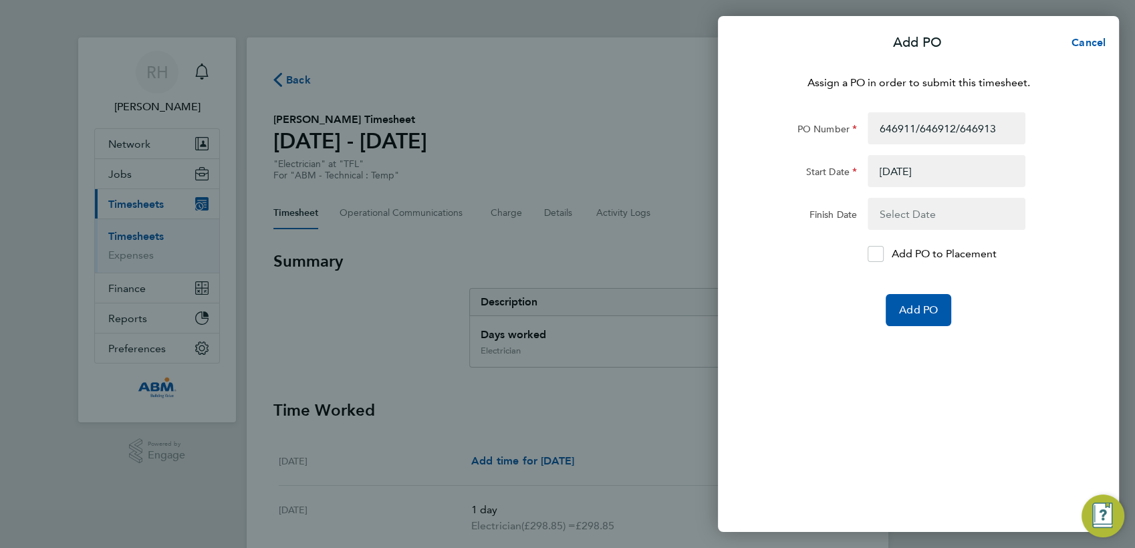
click at [893, 211] on button "button" at bounding box center [947, 214] width 158 height 32
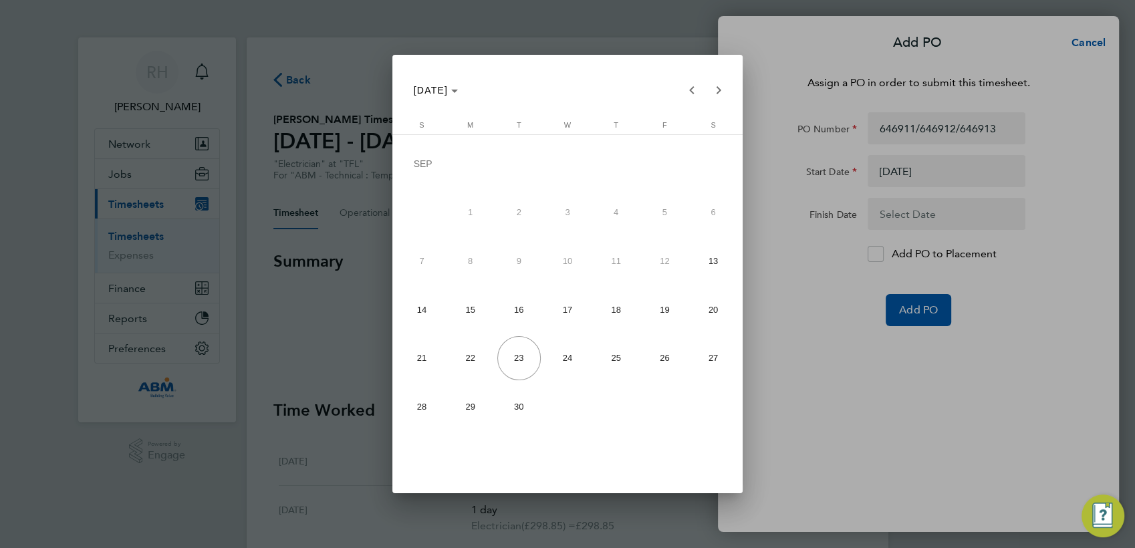
click at [673, 319] on span "19" at bounding box center [664, 309] width 43 height 43
type input "[DATE]"
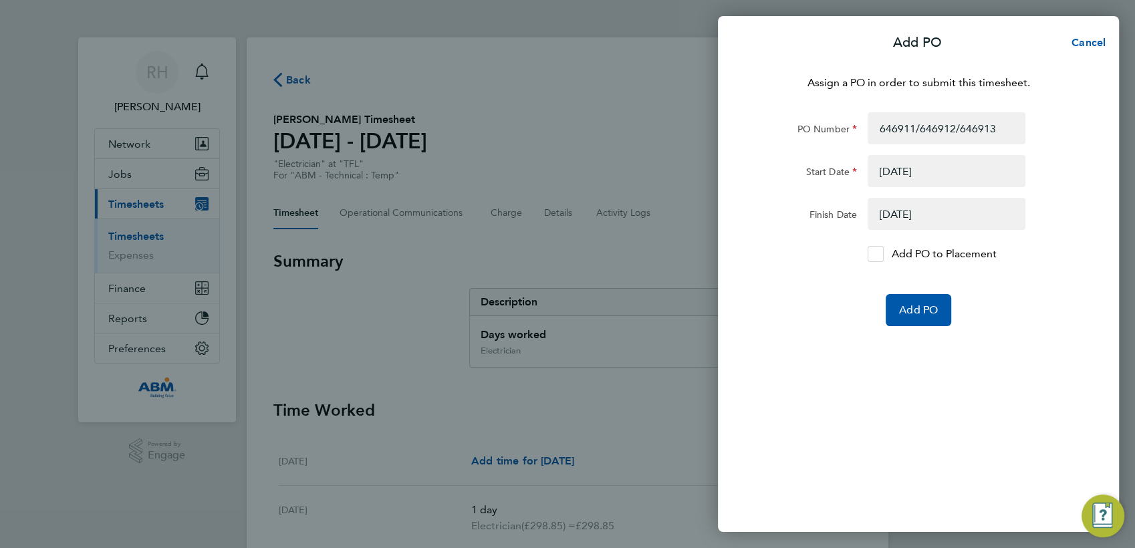
click at [877, 256] on icon at bounding box center [876, 254] width 10 height 9
click at [881, 254] on input "Add PO to Placement" at bounding box center [881, 254] width 0 height 0
click at [910, 313] on span "Add PO" at bounding box center [918, 310] width 39 height 13
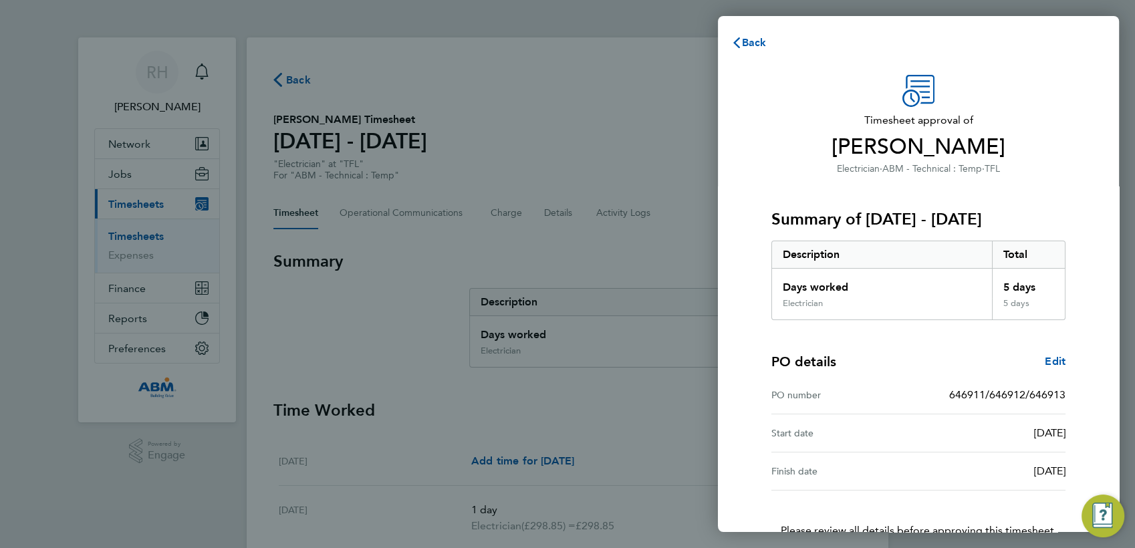
scroll to position [91, 0]
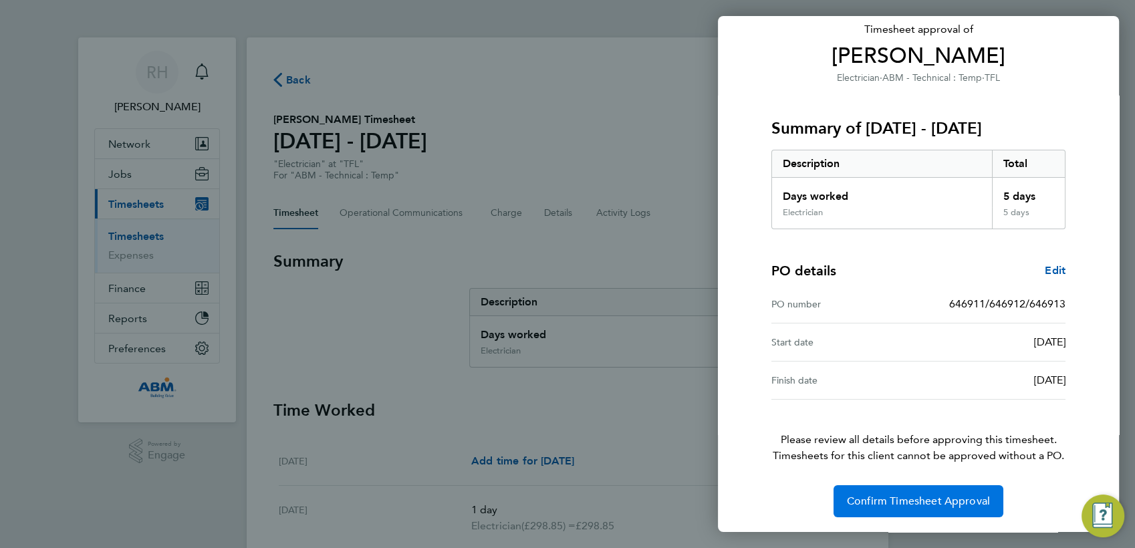
click at [851, 501] on span "Confirm Timesheet Approval" at bounding box center [918, 501] width 143 height 13
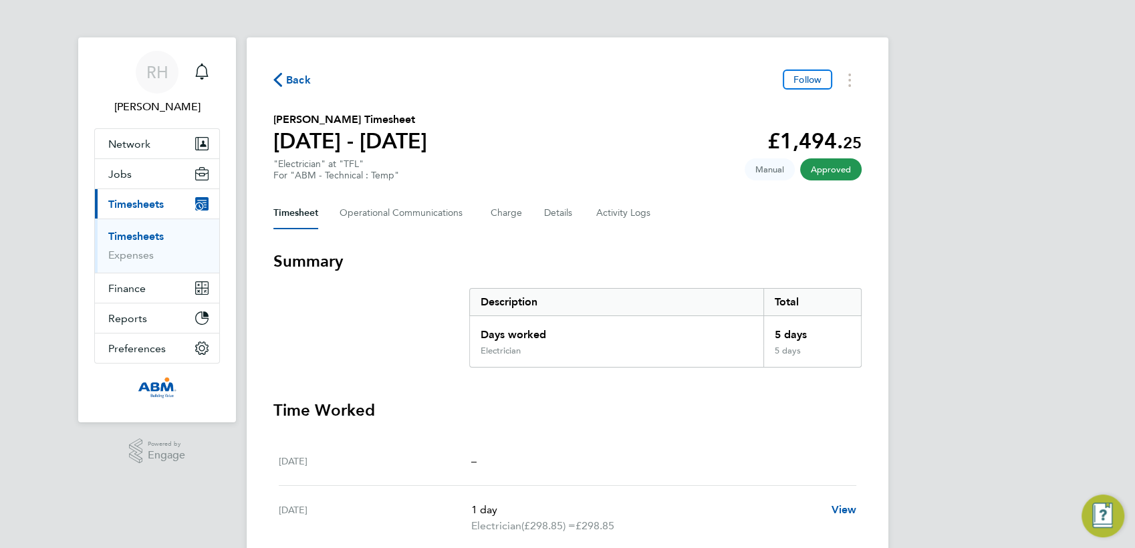
click at [290, 74] on span "Back" at bounding box center [298, 80] width 25 height 16
